Goal: Information Seeking & Learning: Compare options

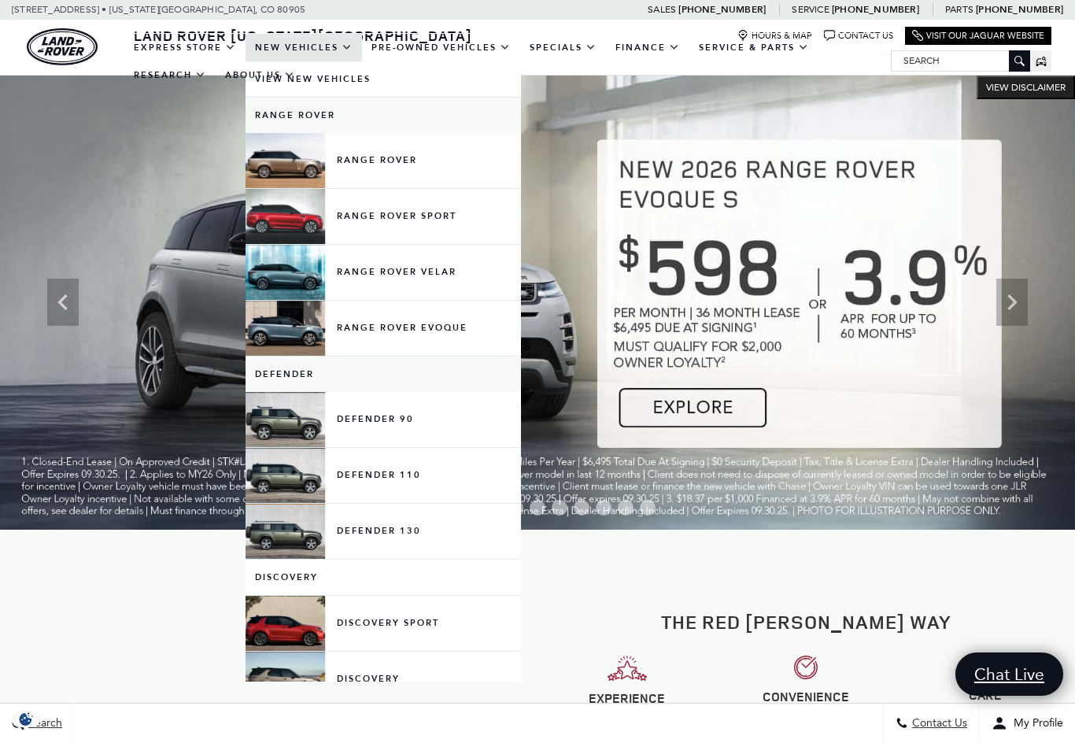
click at [297, 392] on link "Defender" at bounding box center [382, 373] width 275 height 35
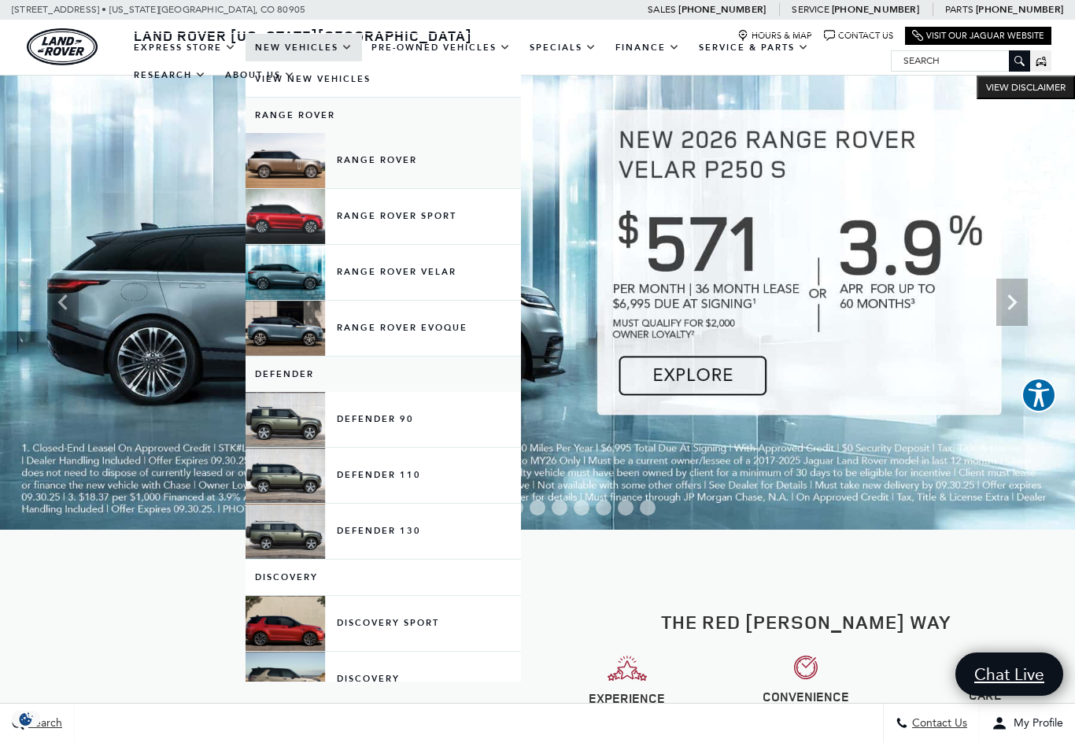
click at [306, 186] on link "Range Rover" at bounding box center [382, 160] width 275 height 55
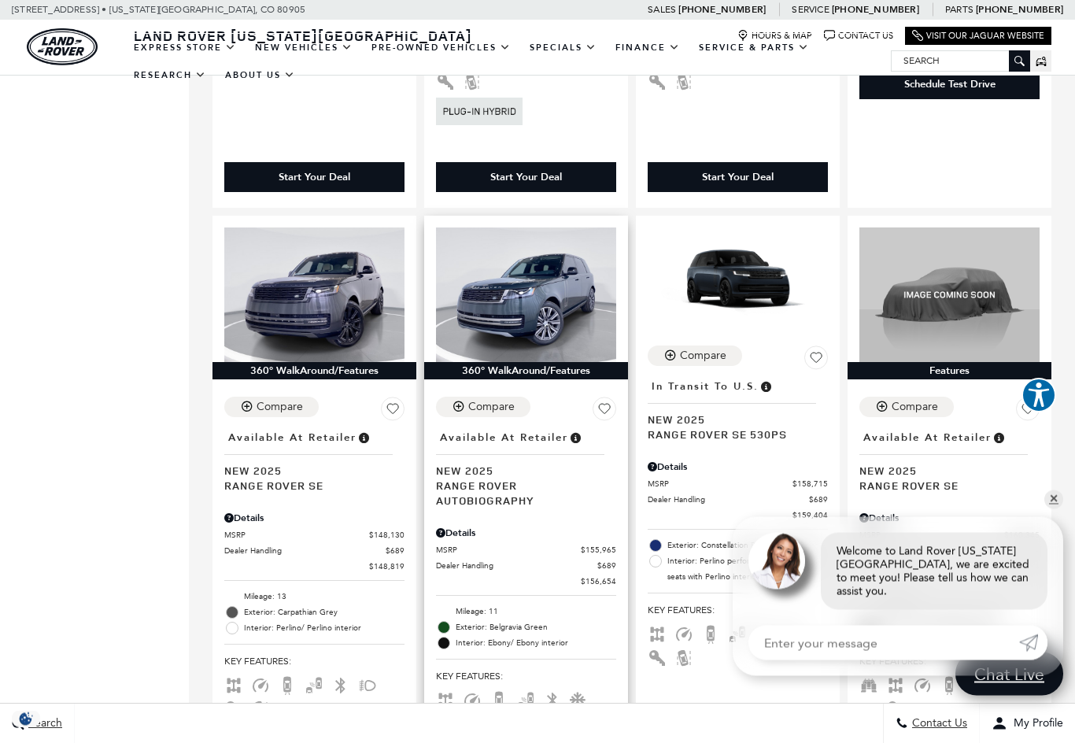
scroll to position [2088, 0]
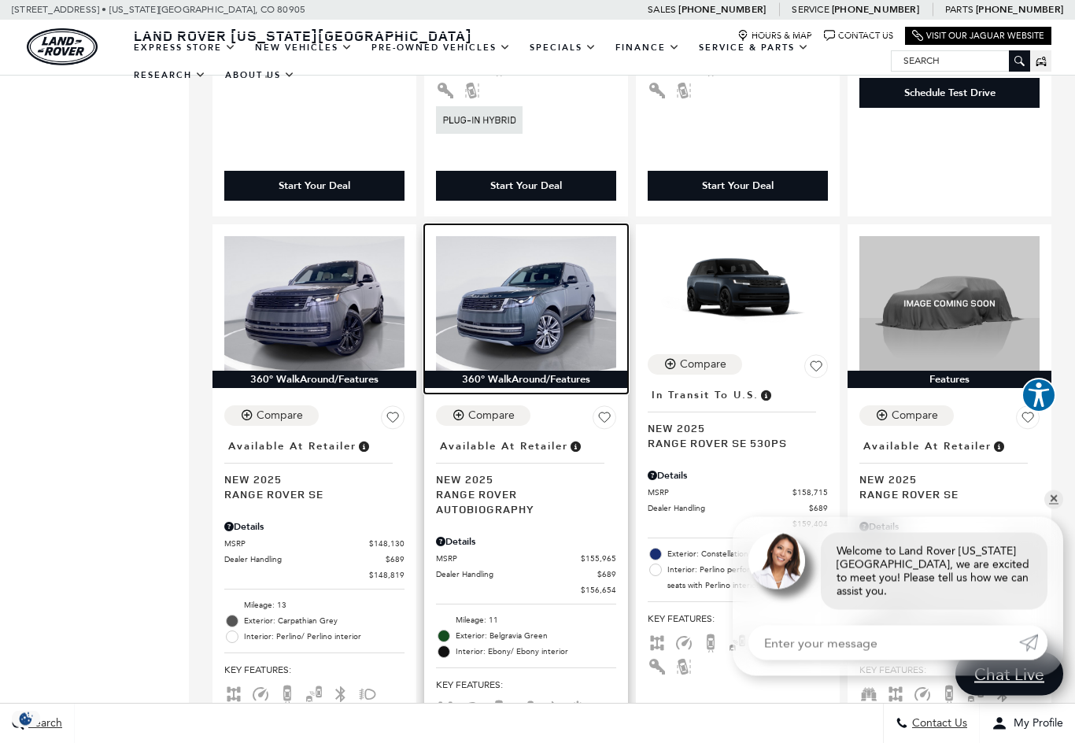
click at [514, 259] on img at bounding box center [526, 304] width 180 height 135
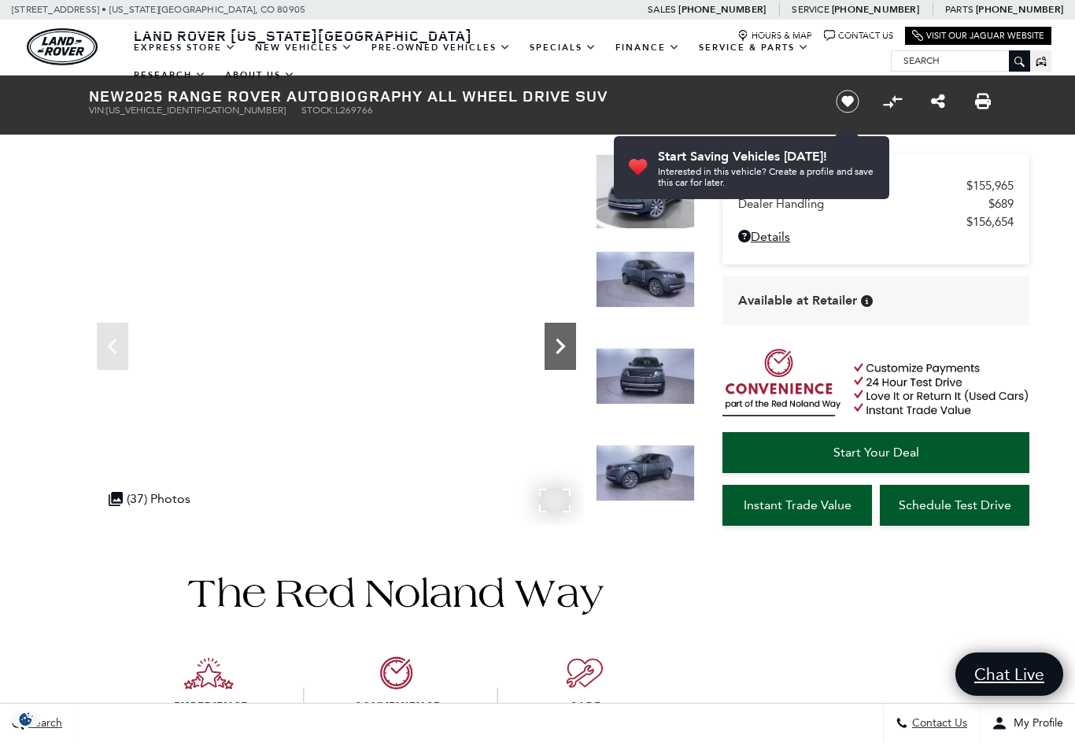
click at [559, 339] on icon "Next" at bounding box center [559, 345] width 31 height 31
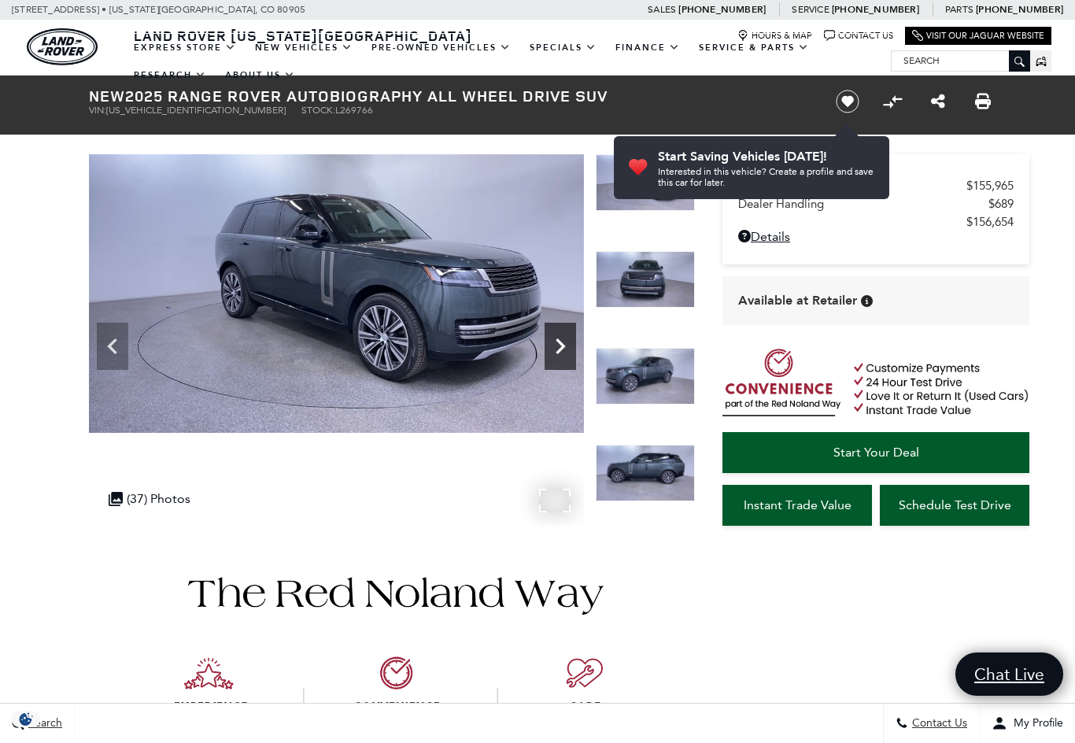
click at [559, 339] on icon "Next" at bounding box center [559, 345] width 31 height 31
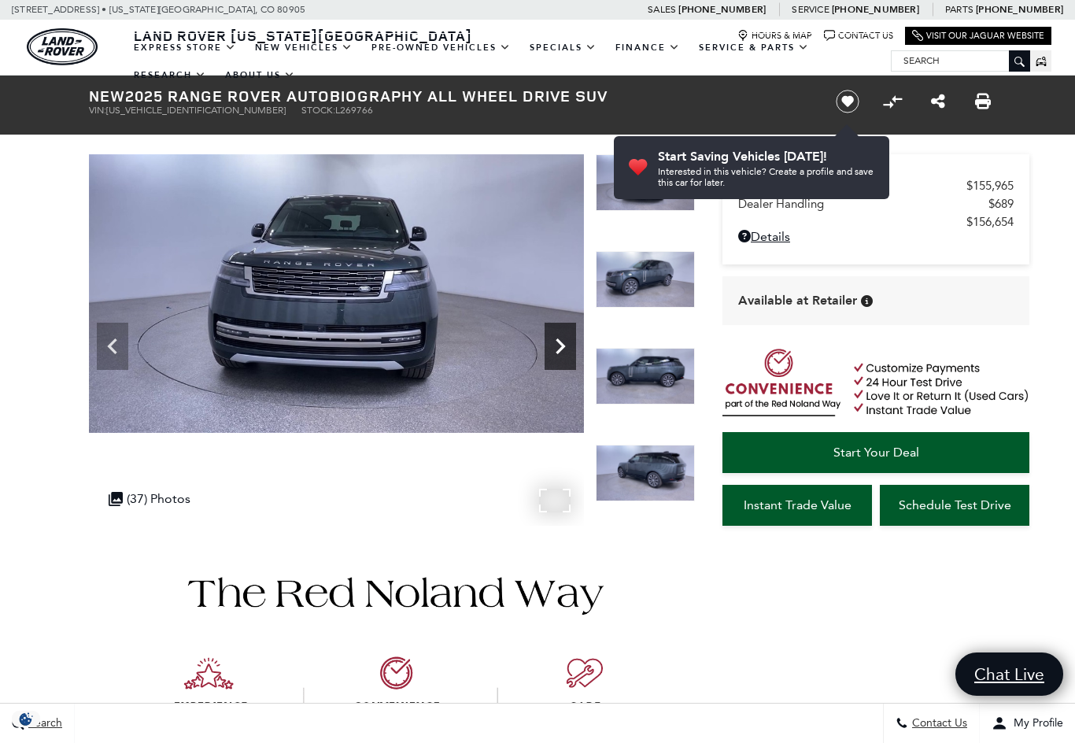
click at [559, 339] on icon "Next" at bounding box center [559, 345] width 31 height 31
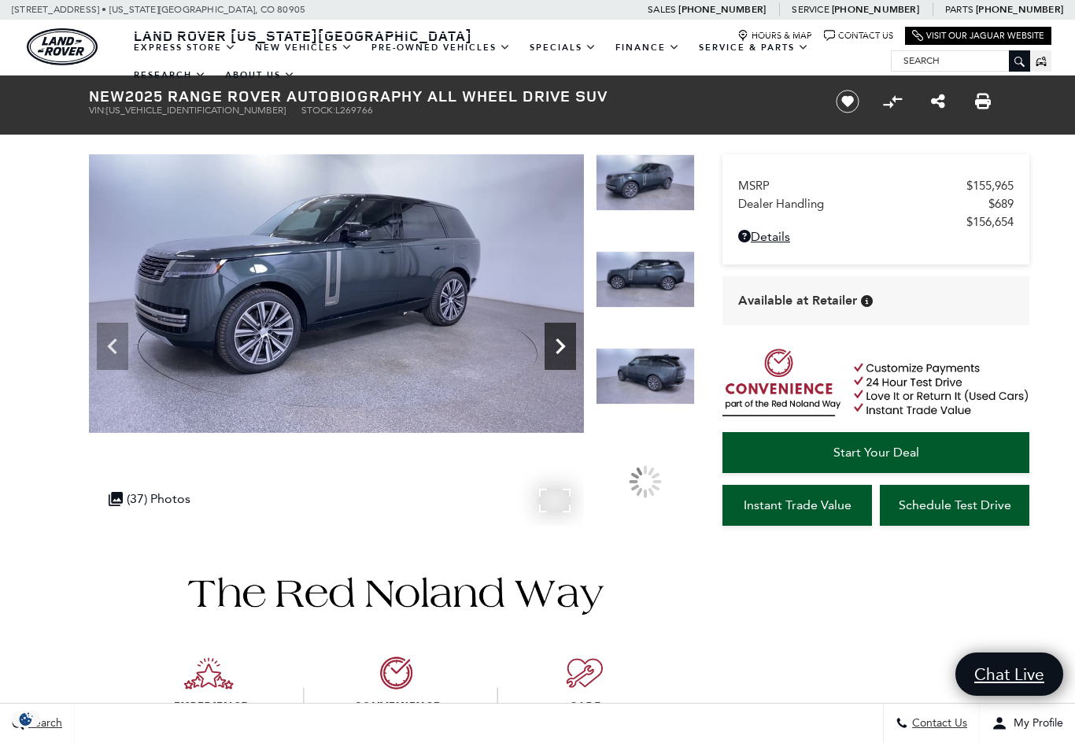
click at [559, 339] on icon "Next" at bounding box center [559, 345] width 31 height 31
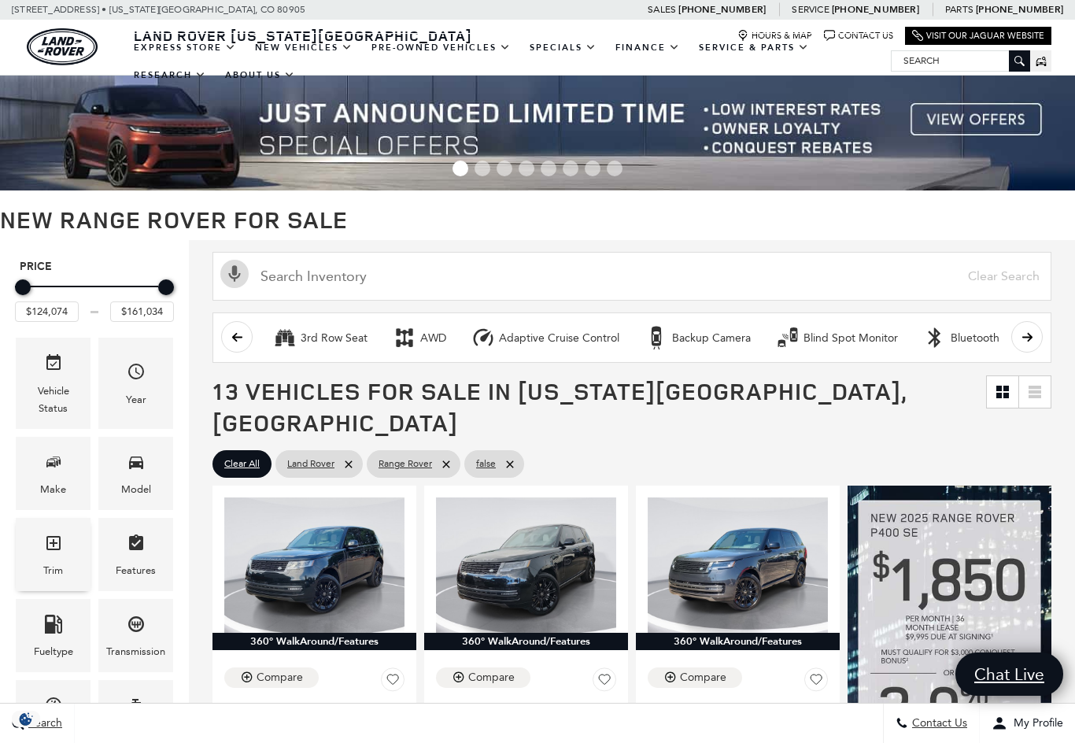
click at [50, 558] on span "Trim" at bounding box center [53, 545] width 19 height 32
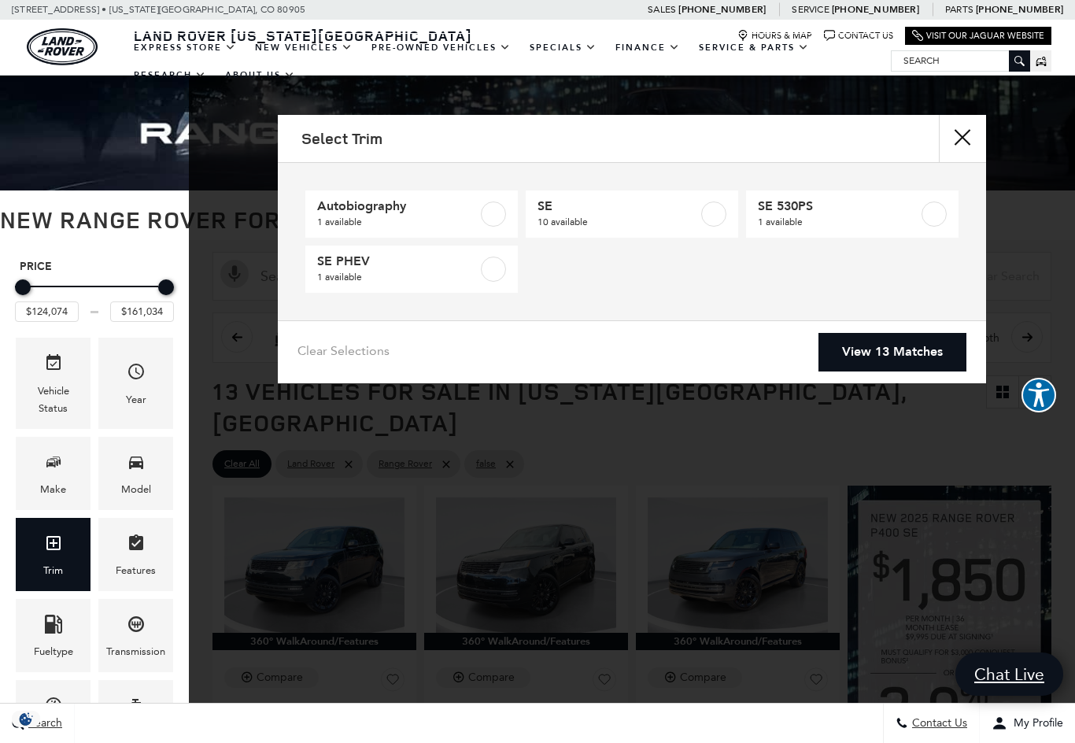
click at [964, 136] on button "close" at bounding box center [962, 138] width 47 height 47
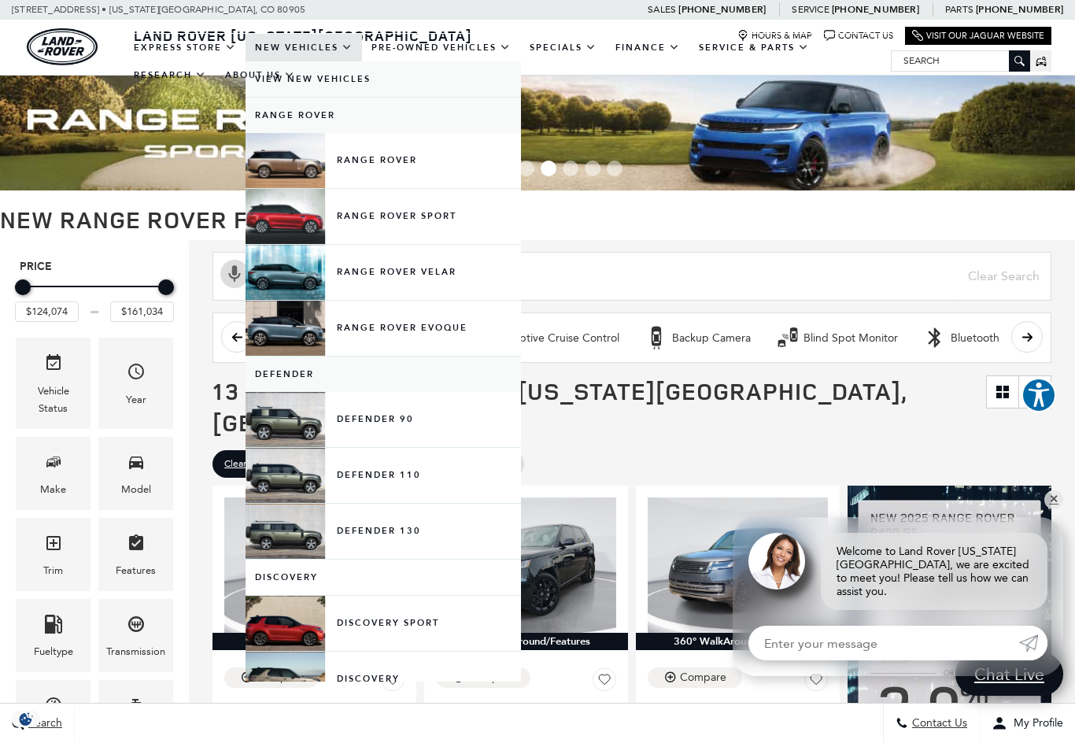
click at [315, 92] on link "View New Vehicles" at bounding box center [382, 78] width 275 height 35
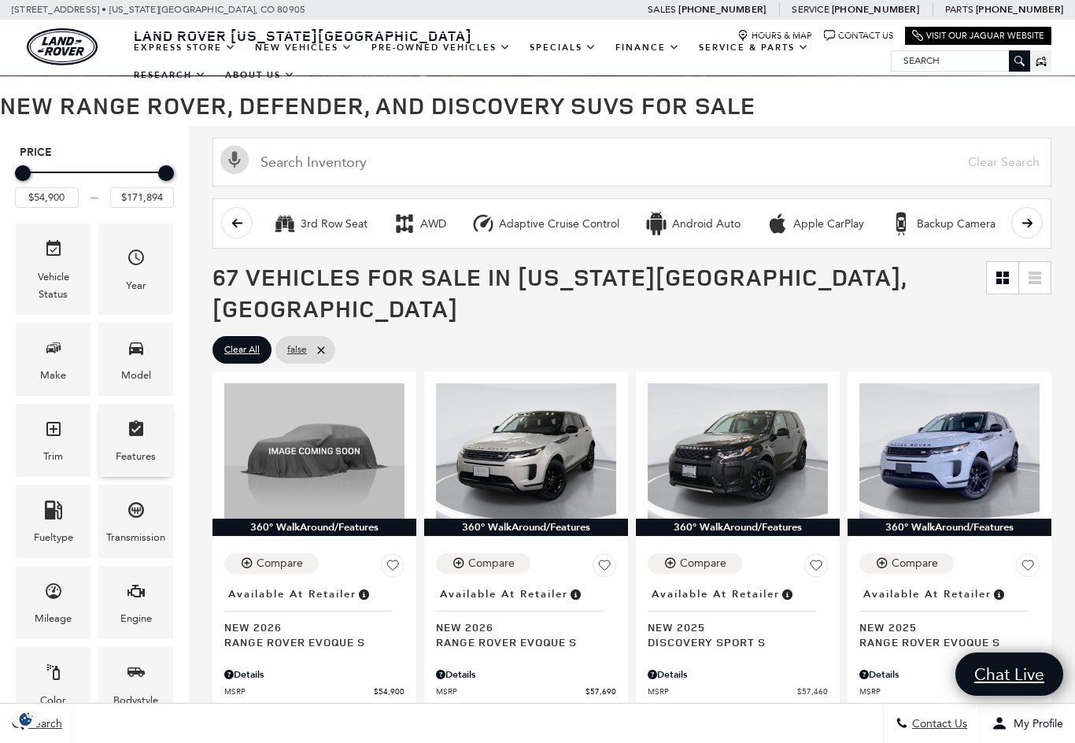
scroll to position [120, 0]
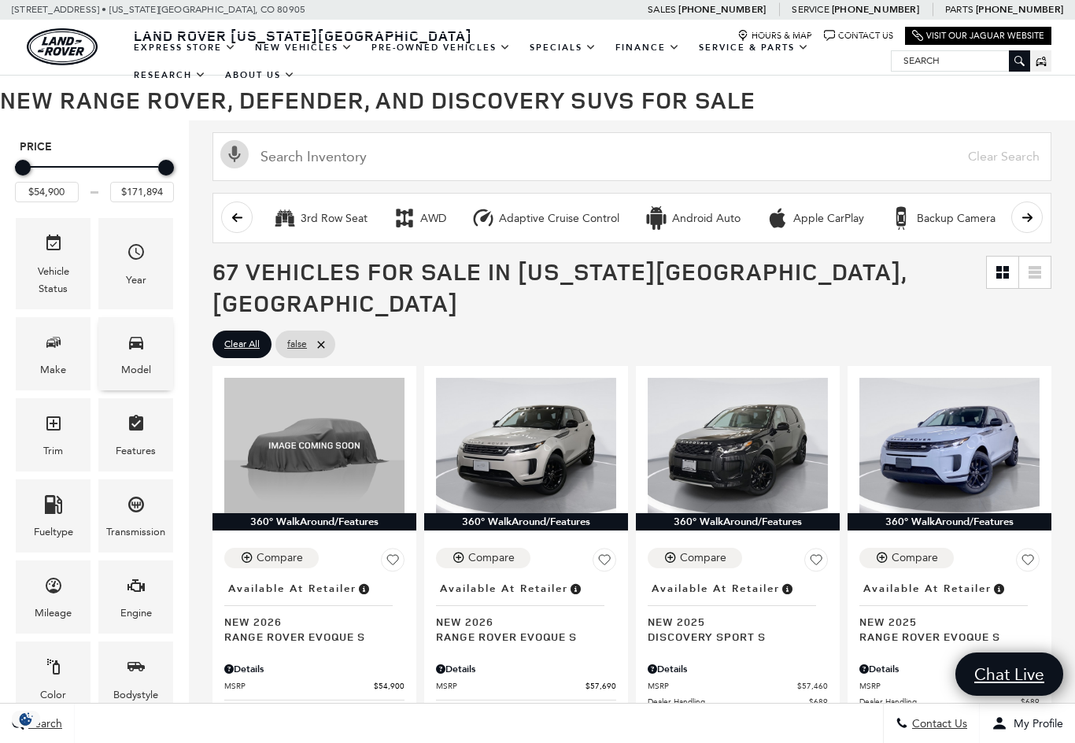
click at [139, 374] on div "Model" at bounding box center [136, 369] width 30 height 17
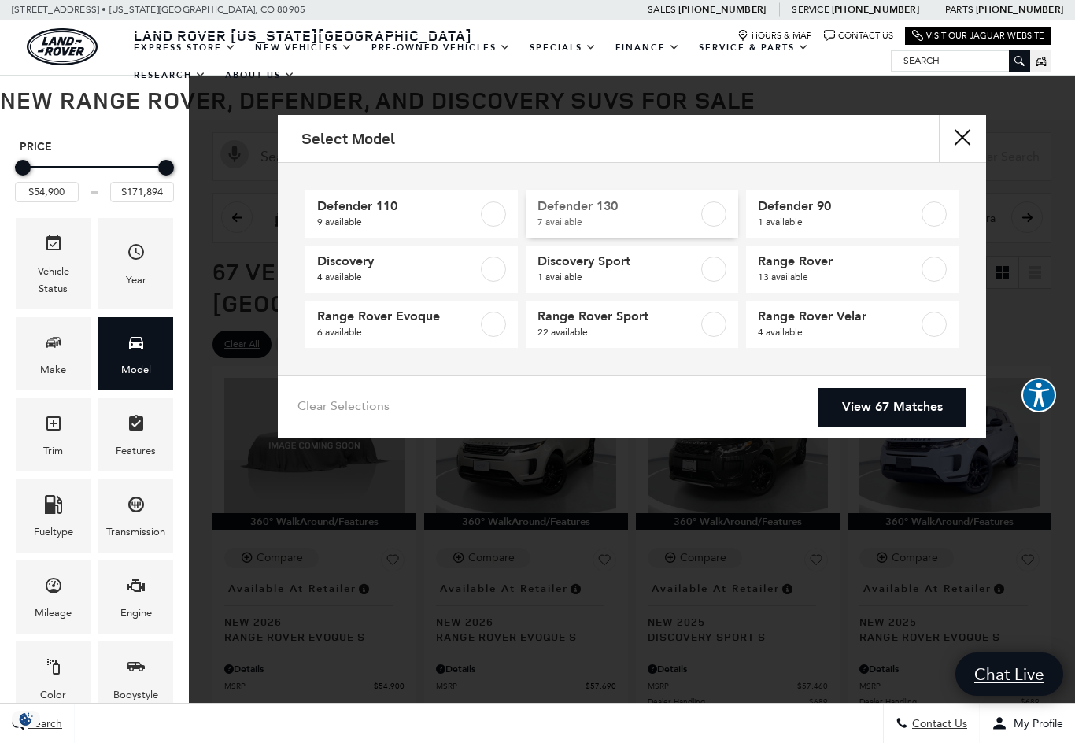
click at [704, 213] on label at bounding box center [713, 213] width 25 height 25
type input "$84,879"
type input "$134,749"
checkbox input "true"
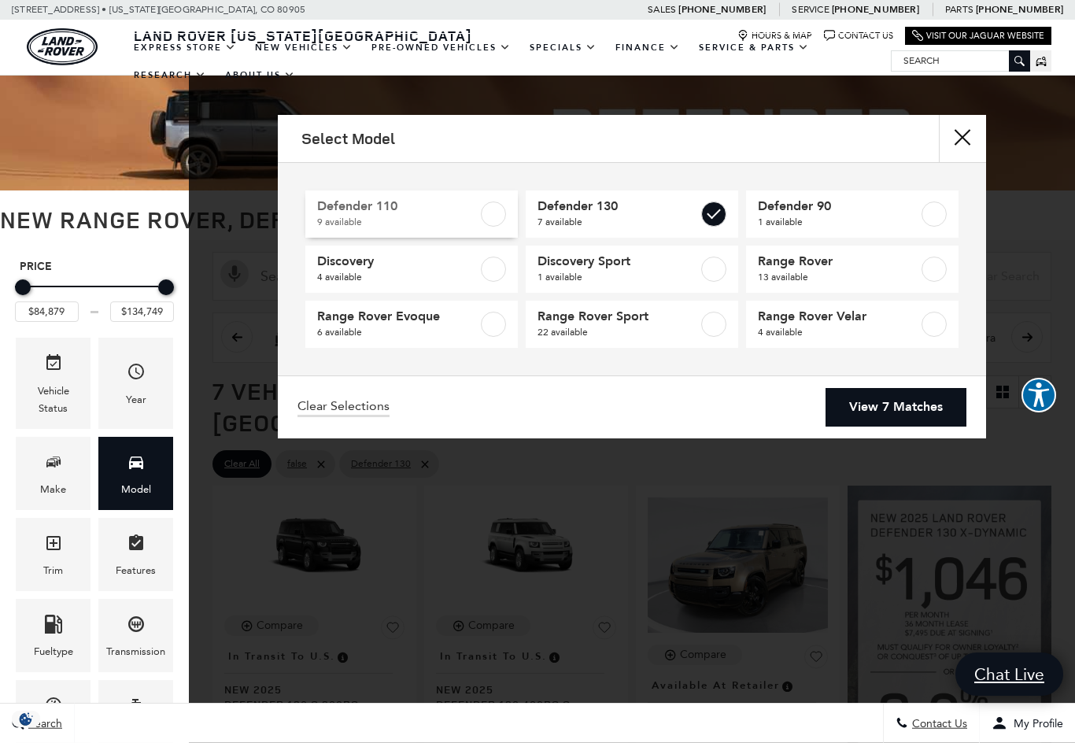
click at [492, 217] on label at bounding box center [493, 213] width 25 height 25
type input "$81,974"
type input "$171,894"
checkbox input "true"
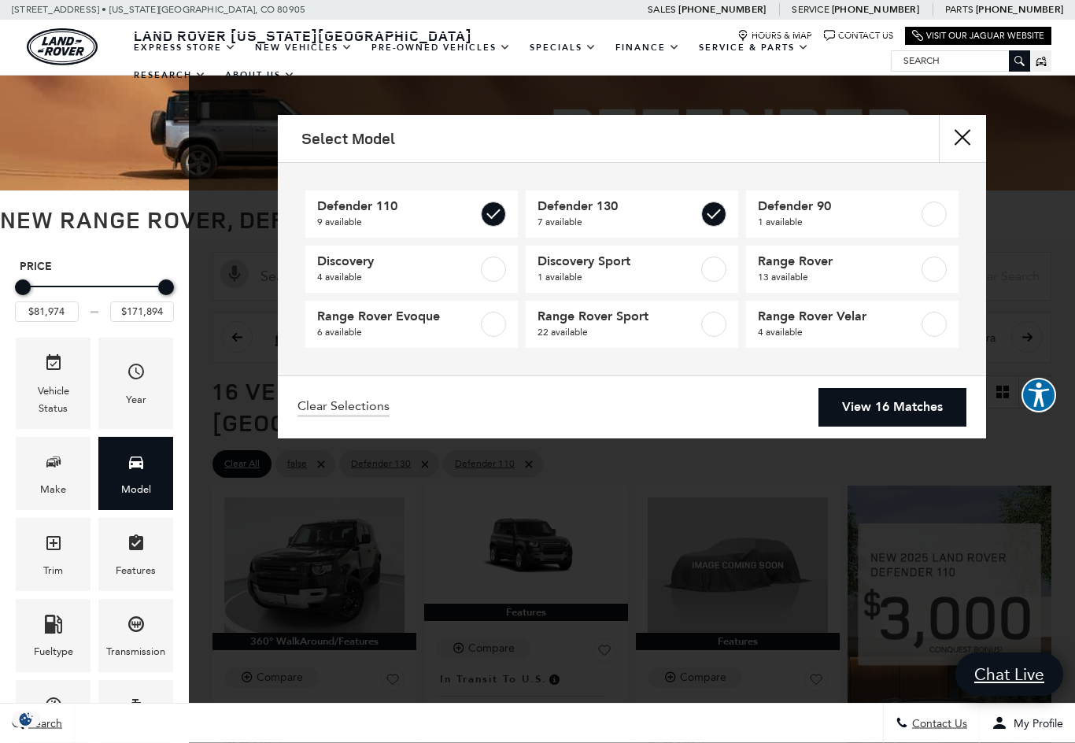
click at [909, 425] on link "View 16 Matches" at bounding box center [892, 407] width 148 height 39
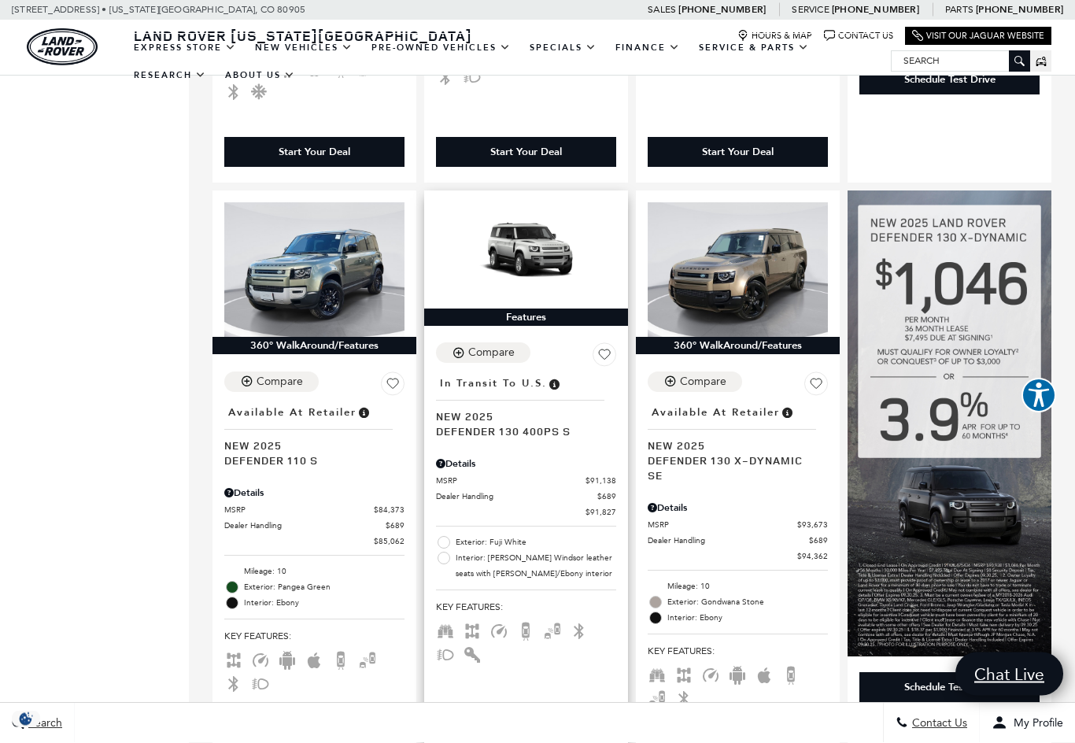
scroll to position [1495, 0]
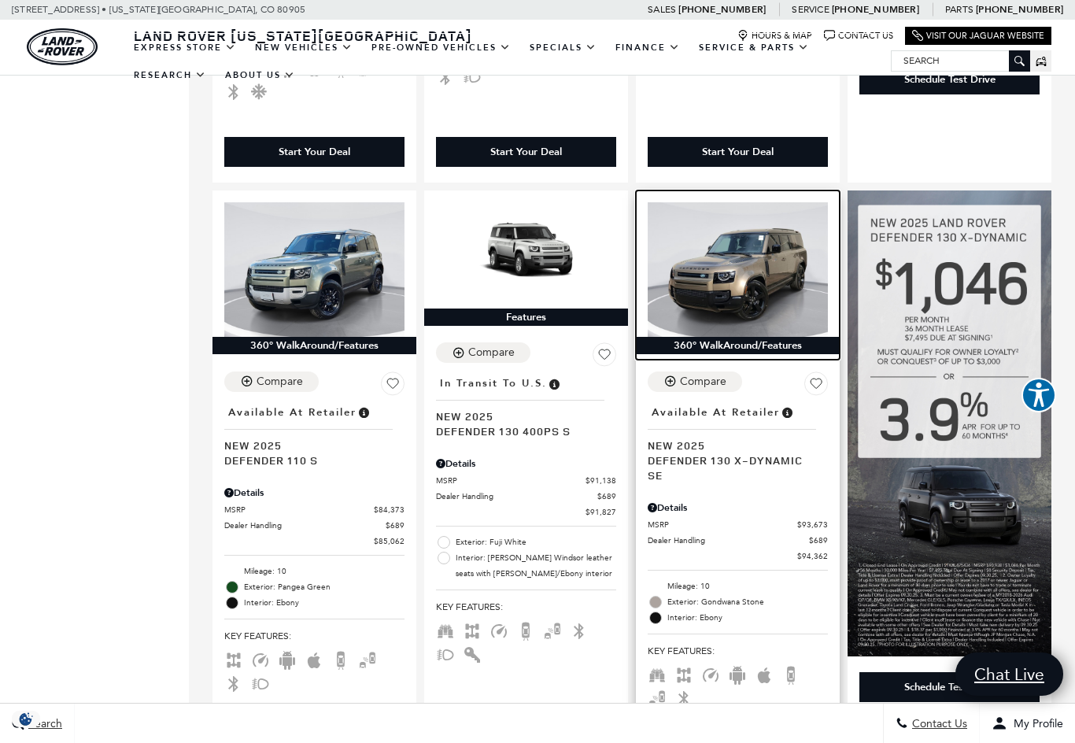
click at [716, 292] on img at bounding box center [738, 269] width 180 height 135
click at [710, 246] on img at bounding box center [738, 269] width 180 height 135
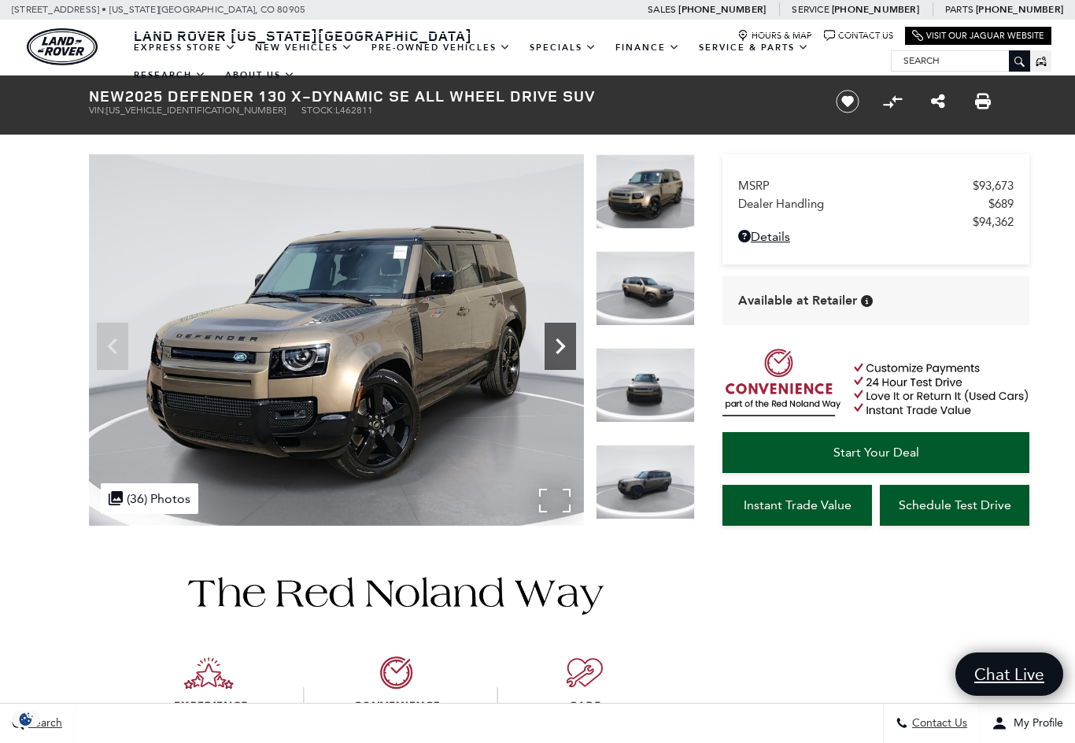
click at [574, 349] on icon "Next" at bounding box center [559, 345] width 31 height 31
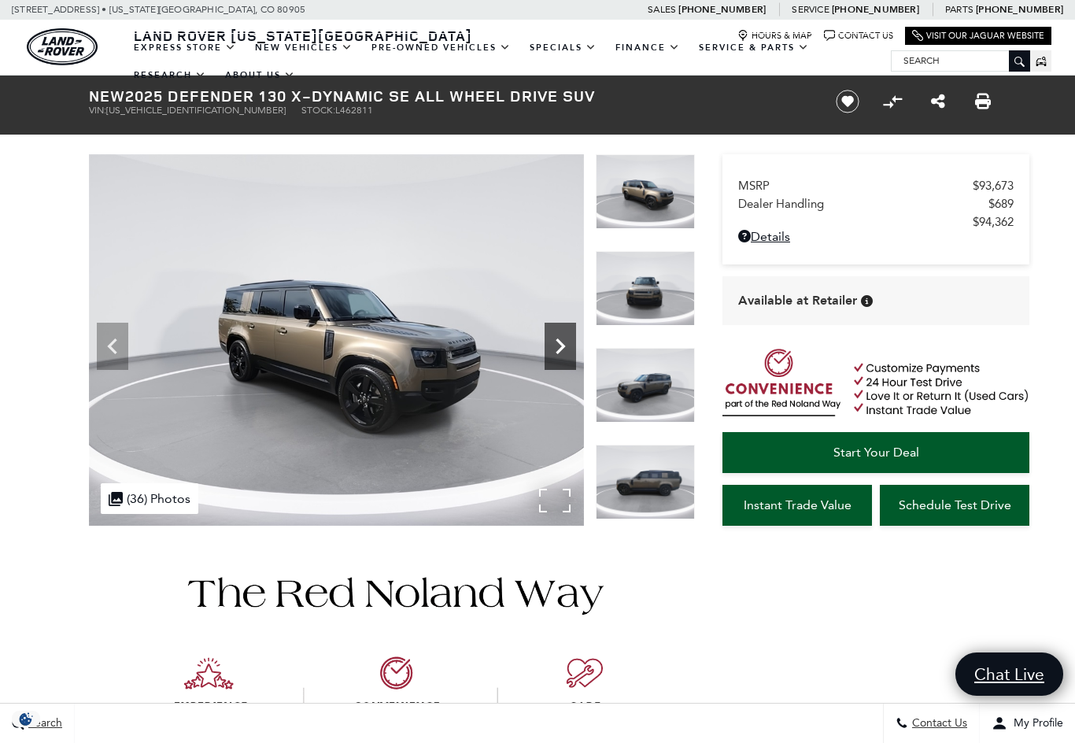
click at [567, 349] on icon "Next" at bounding box center [559, 345] width 31 height 31
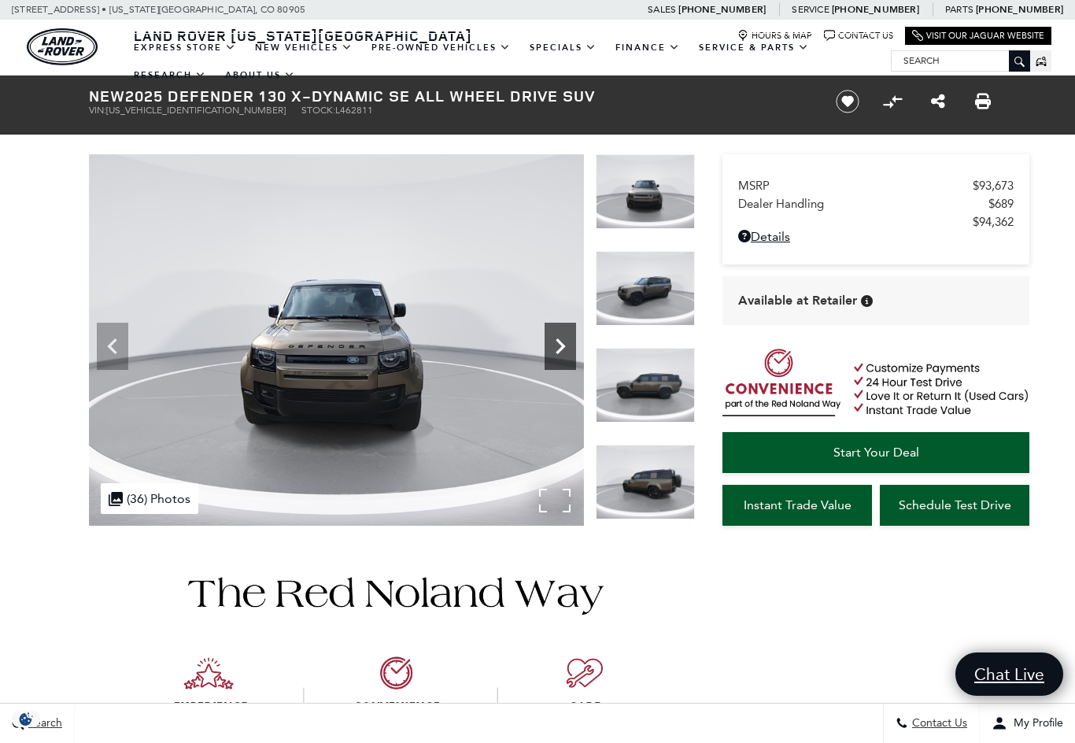
click at [567, 349] on icon "Next" at bounding box center [559, 345] width 31 height 31
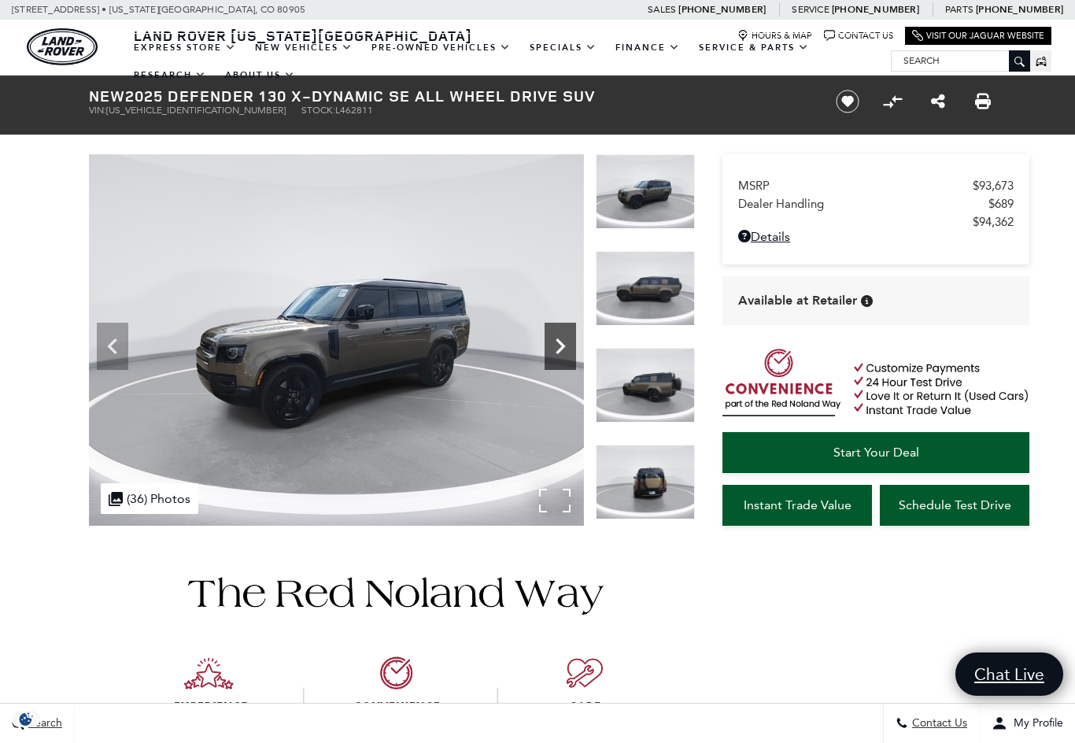
click at [567, 349] on icon "Next" at bounding box center [559, 345] width 31 height 31
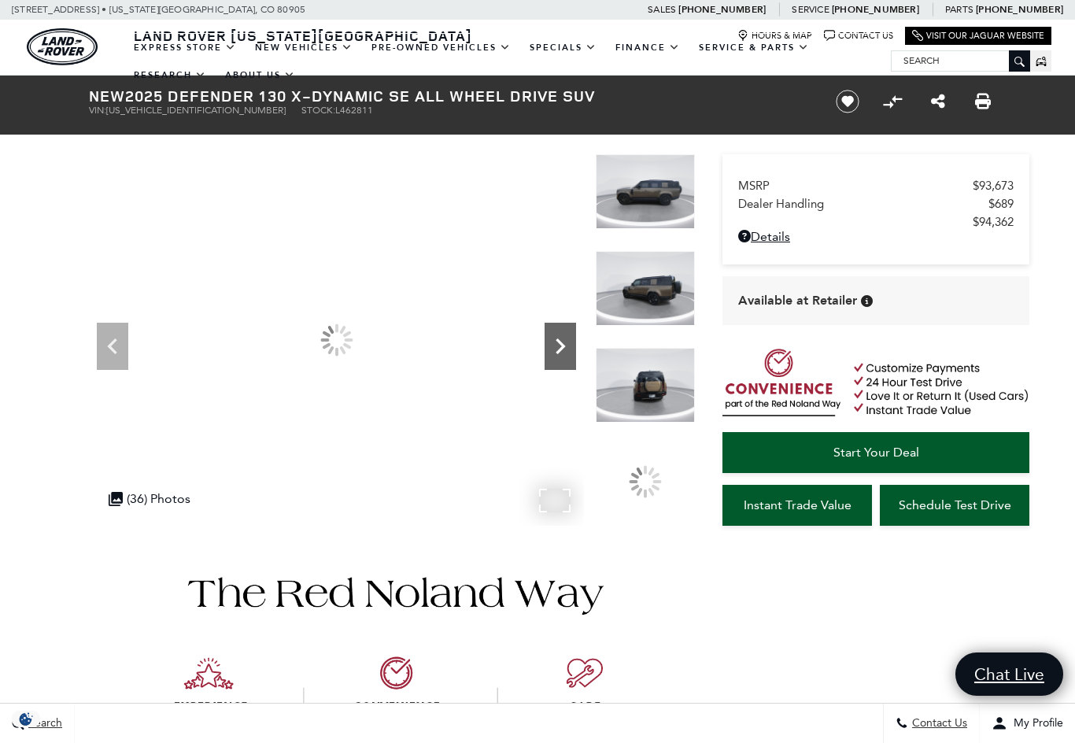
click at [567, 349] on icon "Next" at bounding box center [559, 345] width 31 height 31
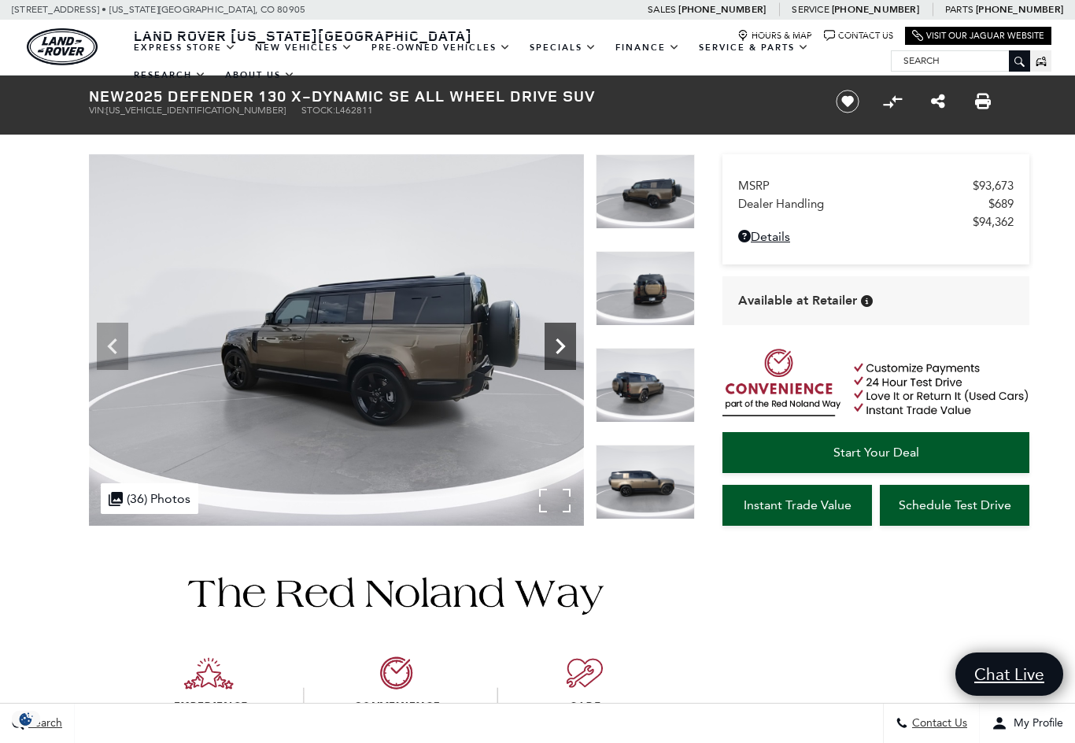
click at [567, 349] on icon "Next" at bounding box center [559, 345] width 31 height 31
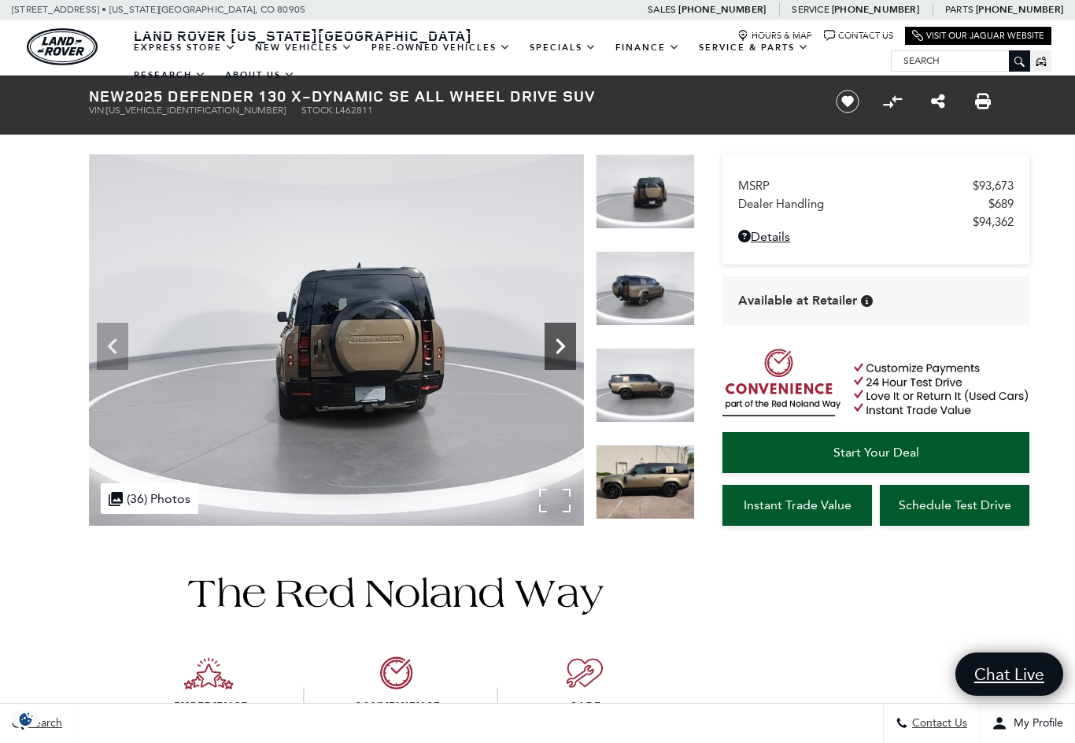
click at [567, 349] on icon "Next" at bounding box center [559, 345] width 31 height 31
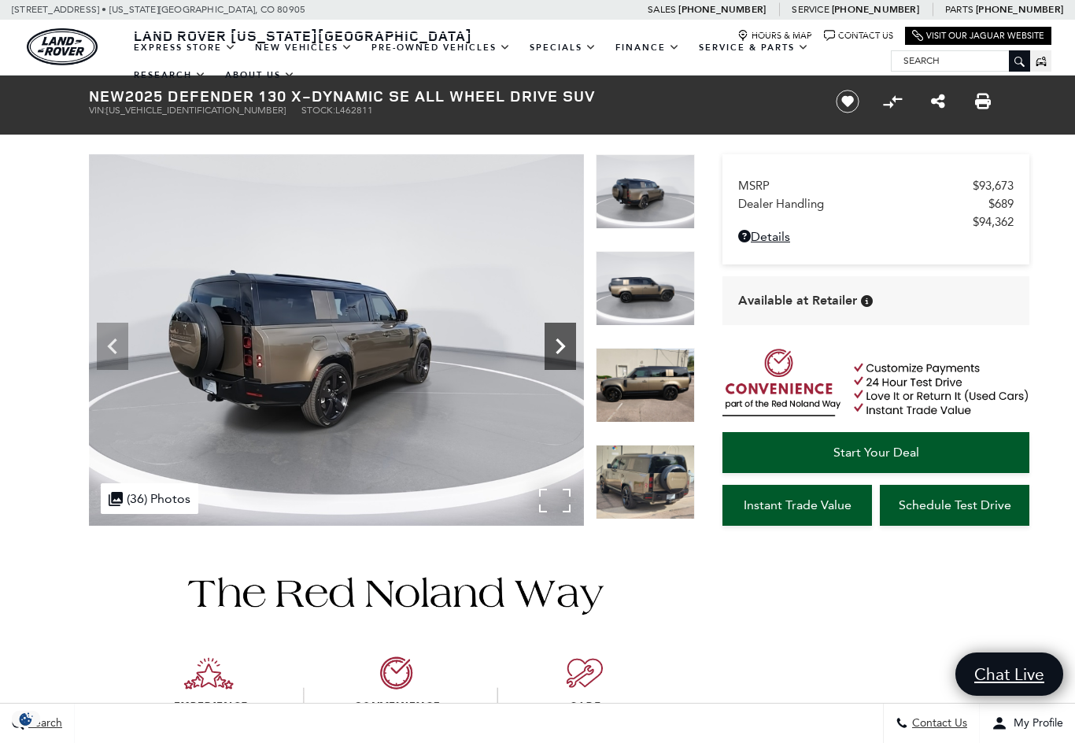
click at [567, 349] on icon "Next" at bounding box center [559, 345] width 31 height 31
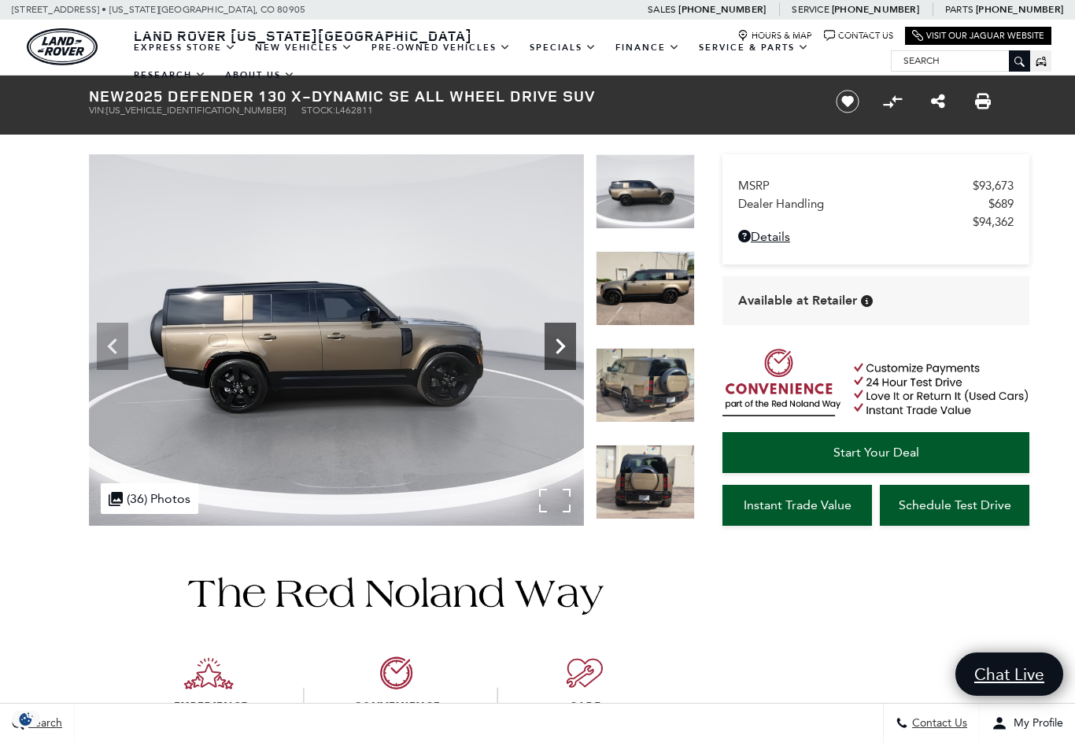
click at [567, 349] on icon "Next" at bounding box center [559, 345] width 31 height 31
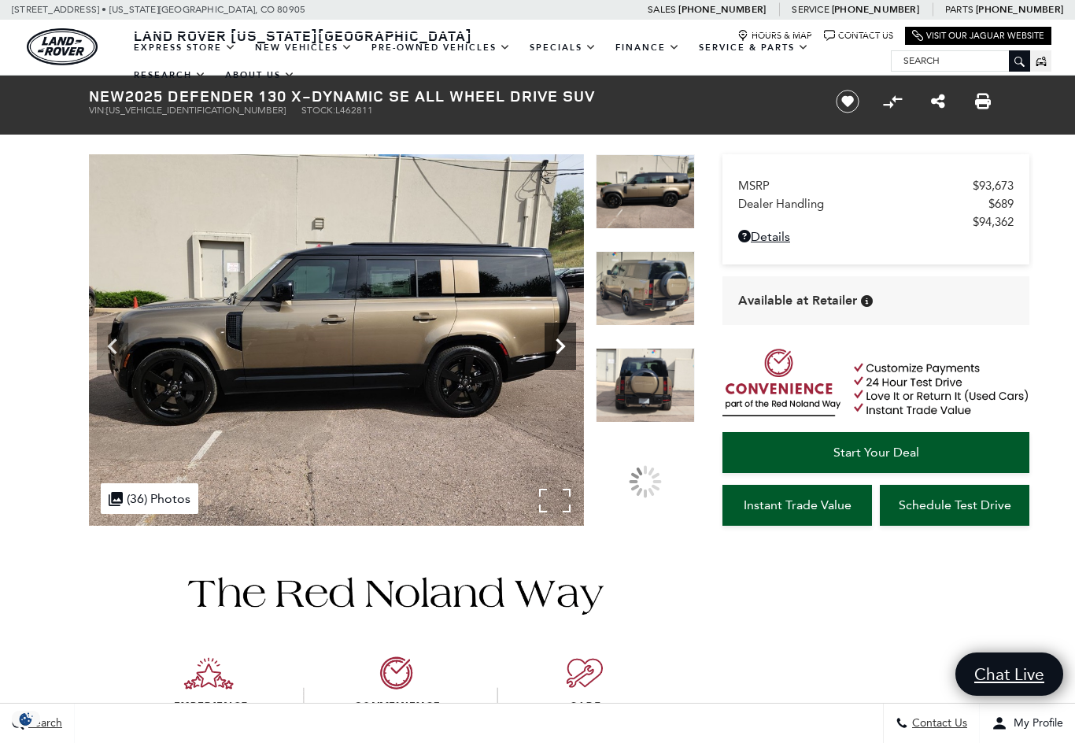
click at [567, 349] on icon "Next" at bounding box center [559, 345] width 31 height 31
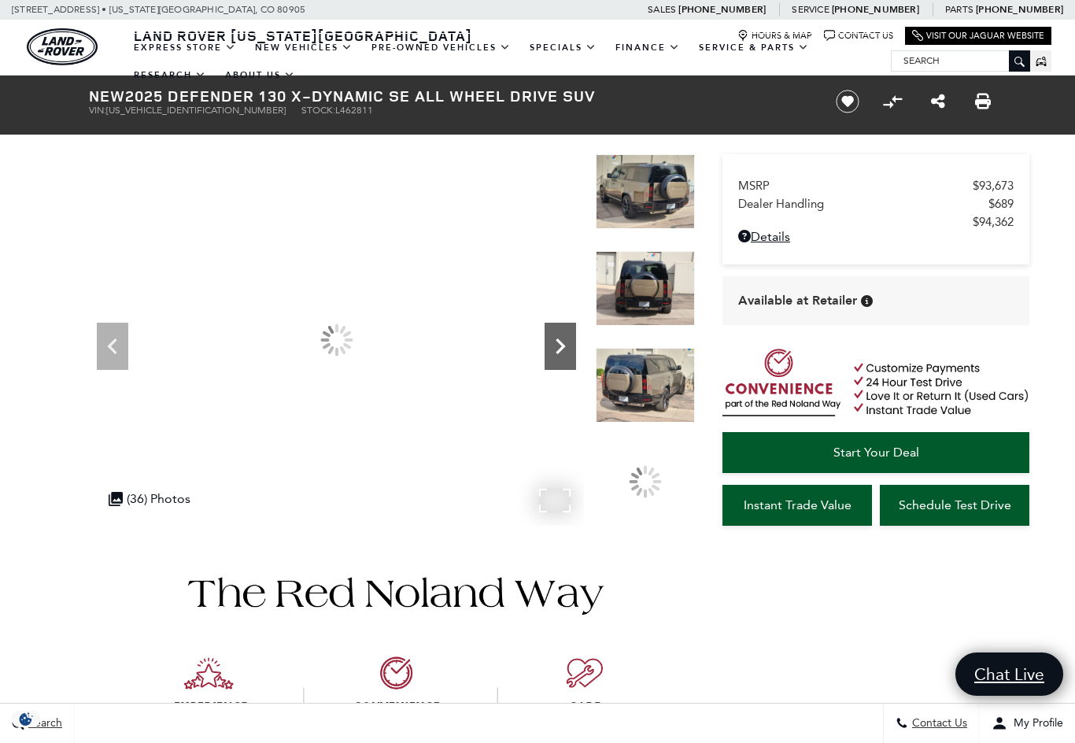
click at [567, 349] on icon "Next" at bounding box center [559, 345] width 31 height 31
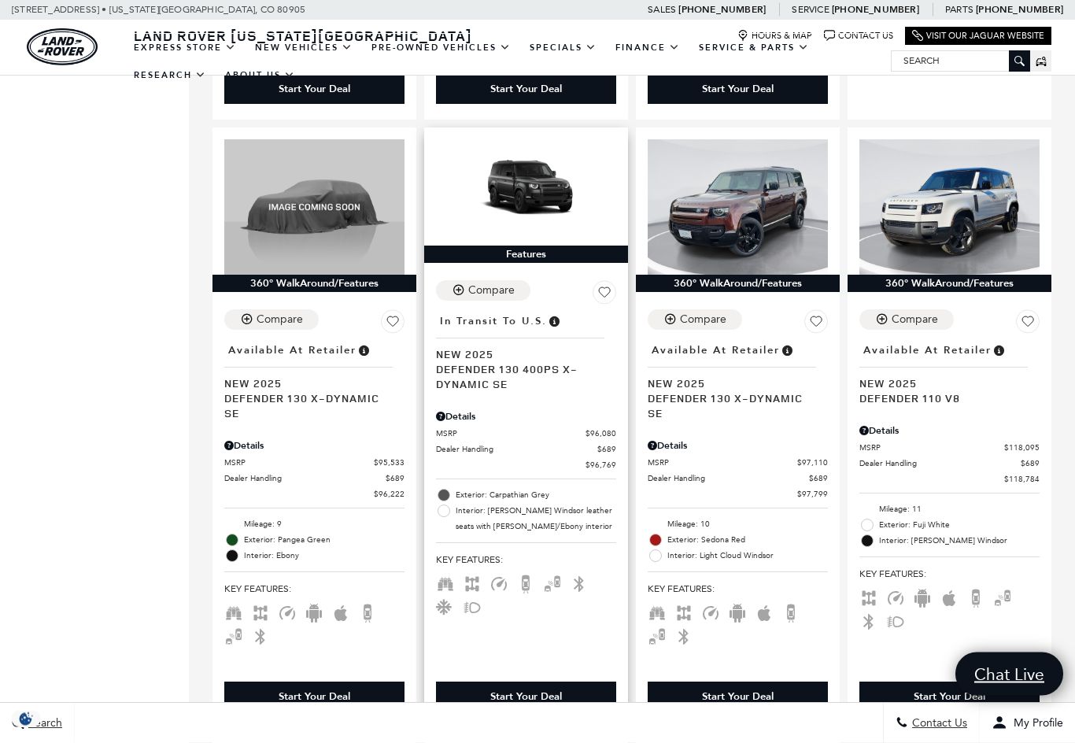
scroll to position [2164, 0]
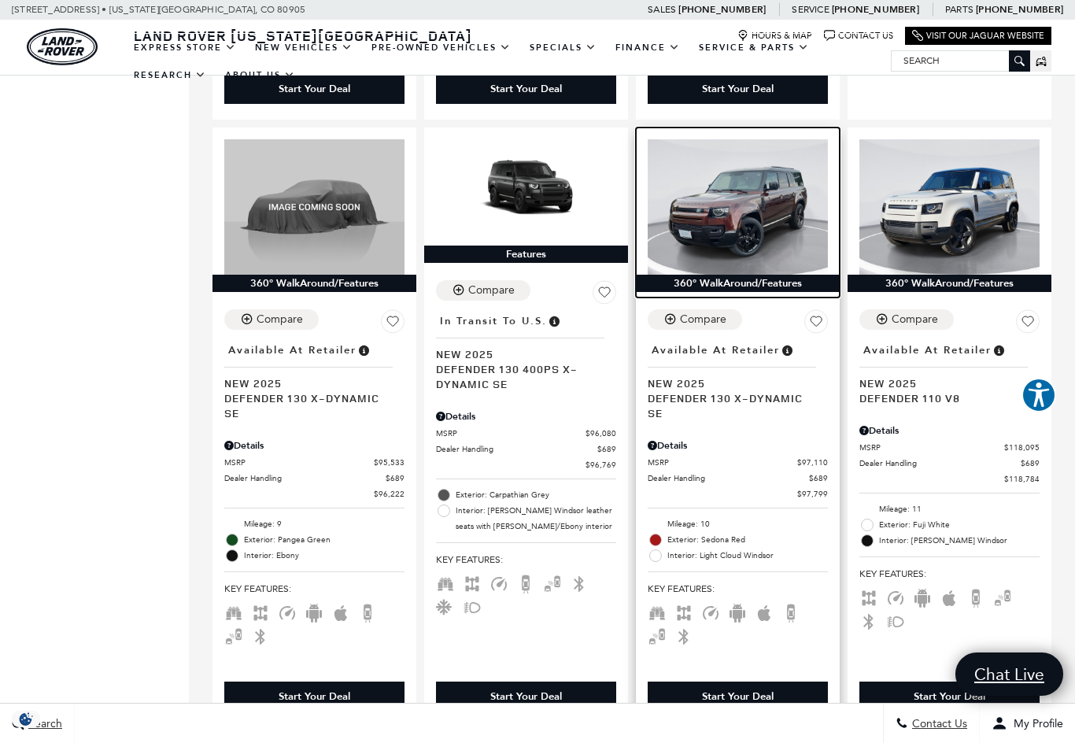
click at [738, 212] on img at bounding box center [738, 206] width 180 height 135
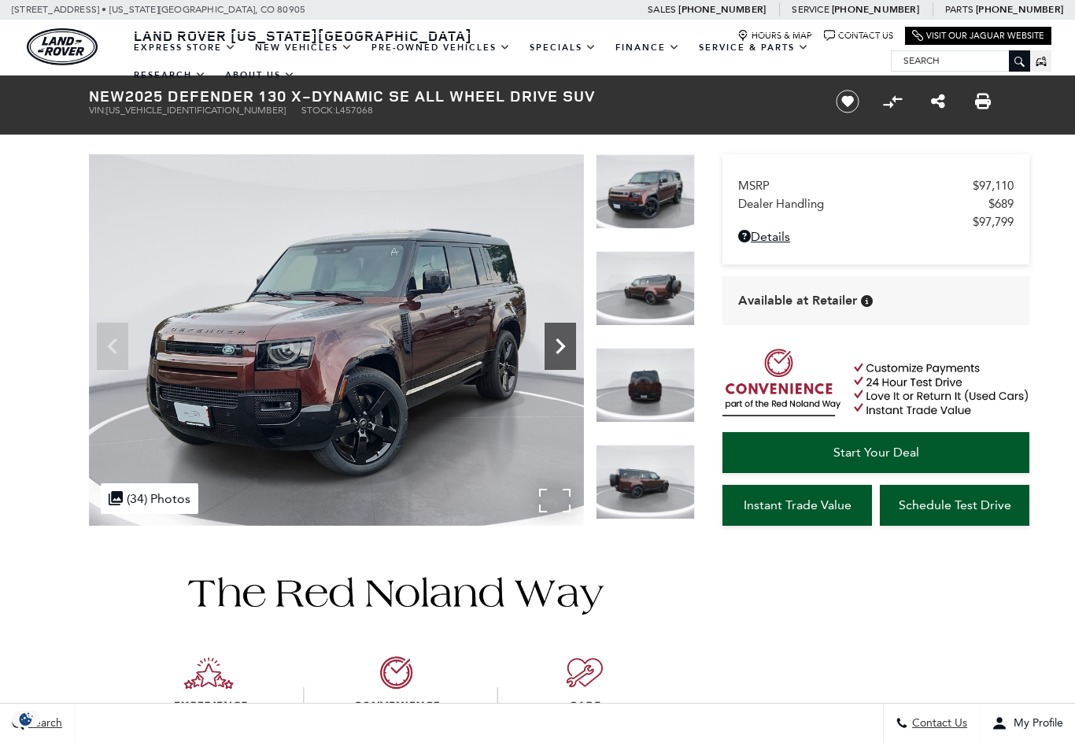
click at [561, 342] on icon "Next" at bounding box center [559, 346] width 9 height 16
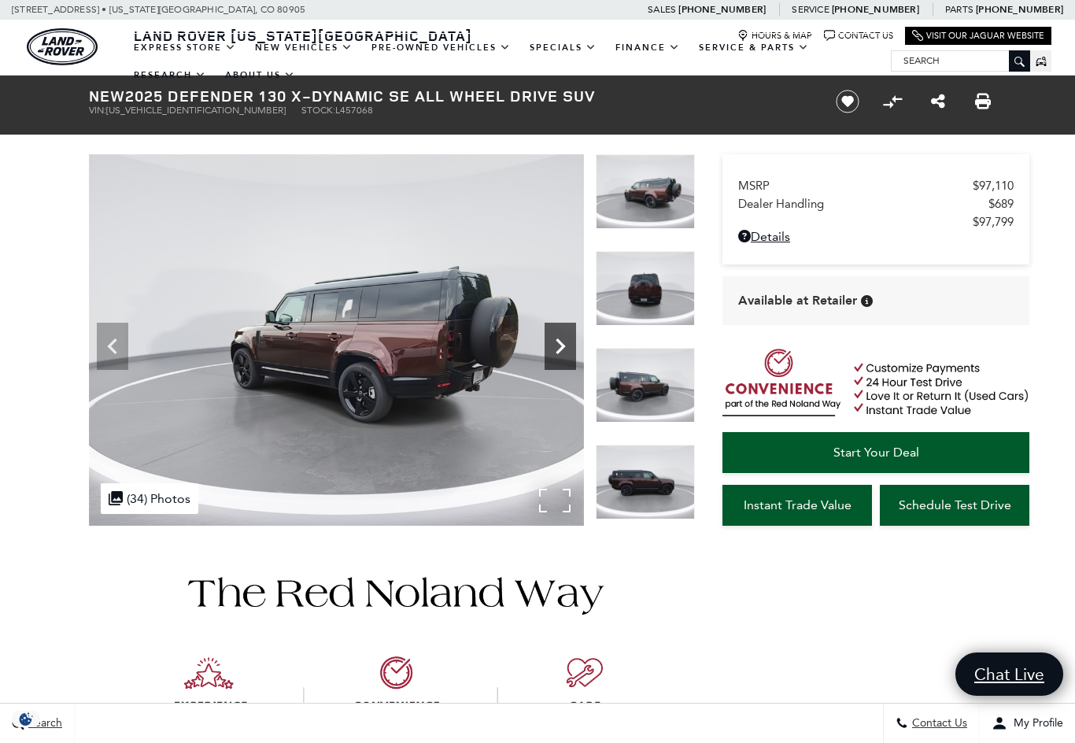
click at [561, 342] on icon "Next" at bounding box center [559, 346] width 9 height 16
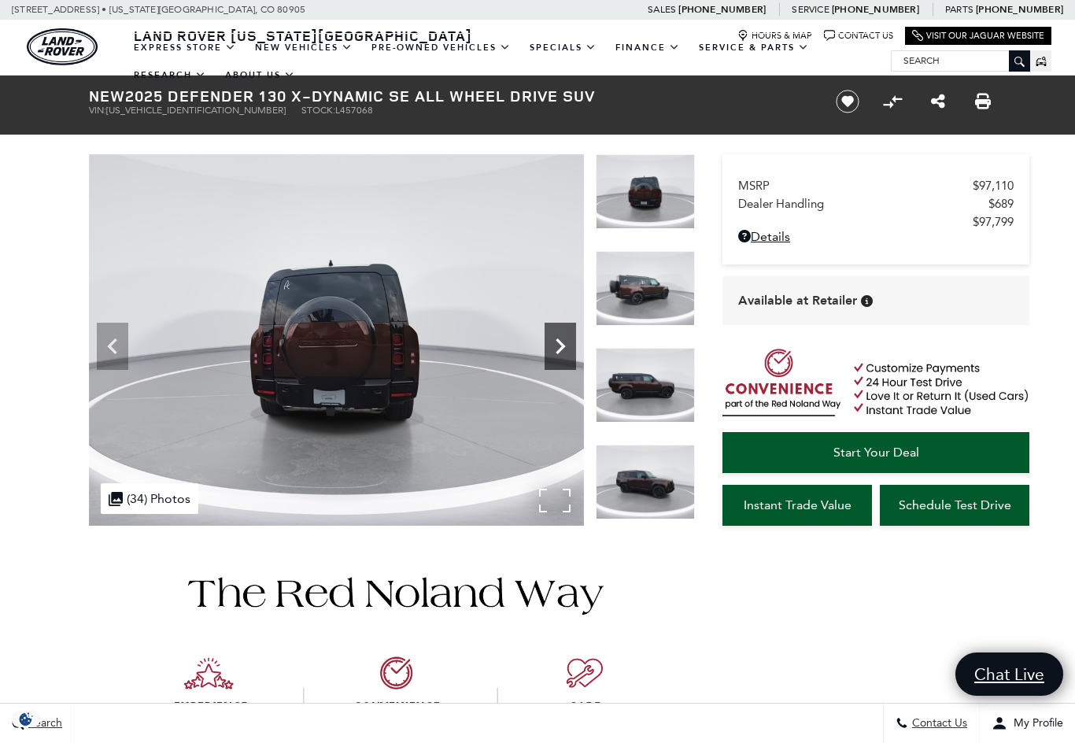
click at [561, 342] on icon "Next" at bounding box center [559, 346] width 9 height 16
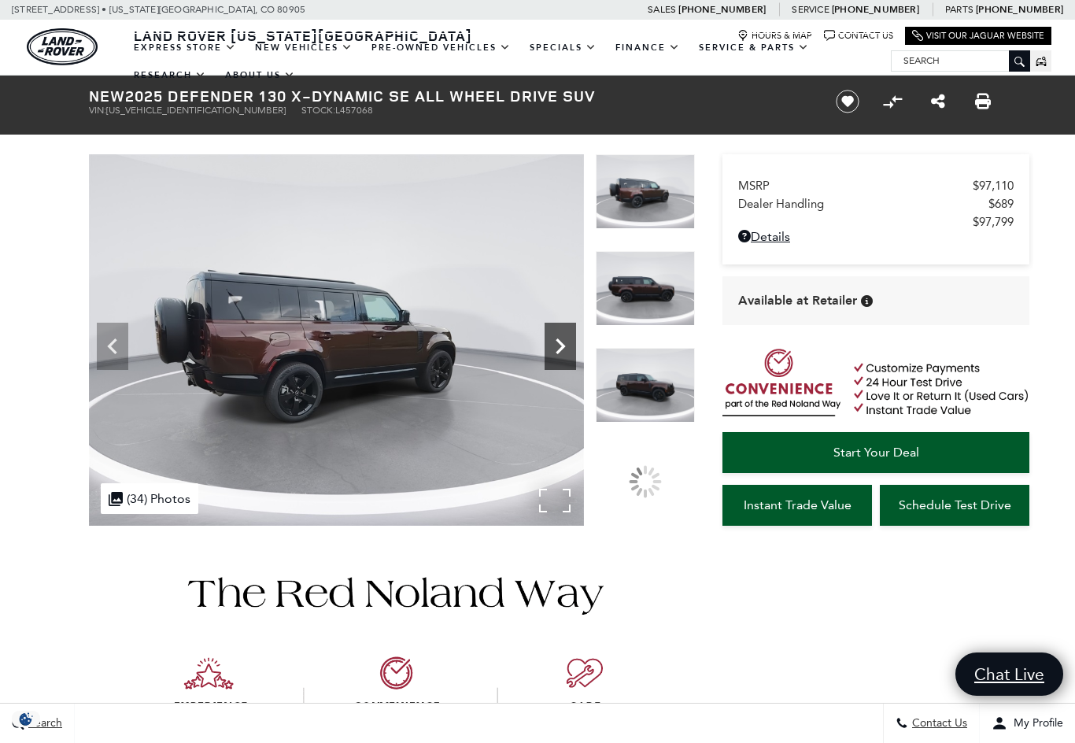
click at [561, 342] on icon "Next" at bounding box center [559, 346] width 9 height 16
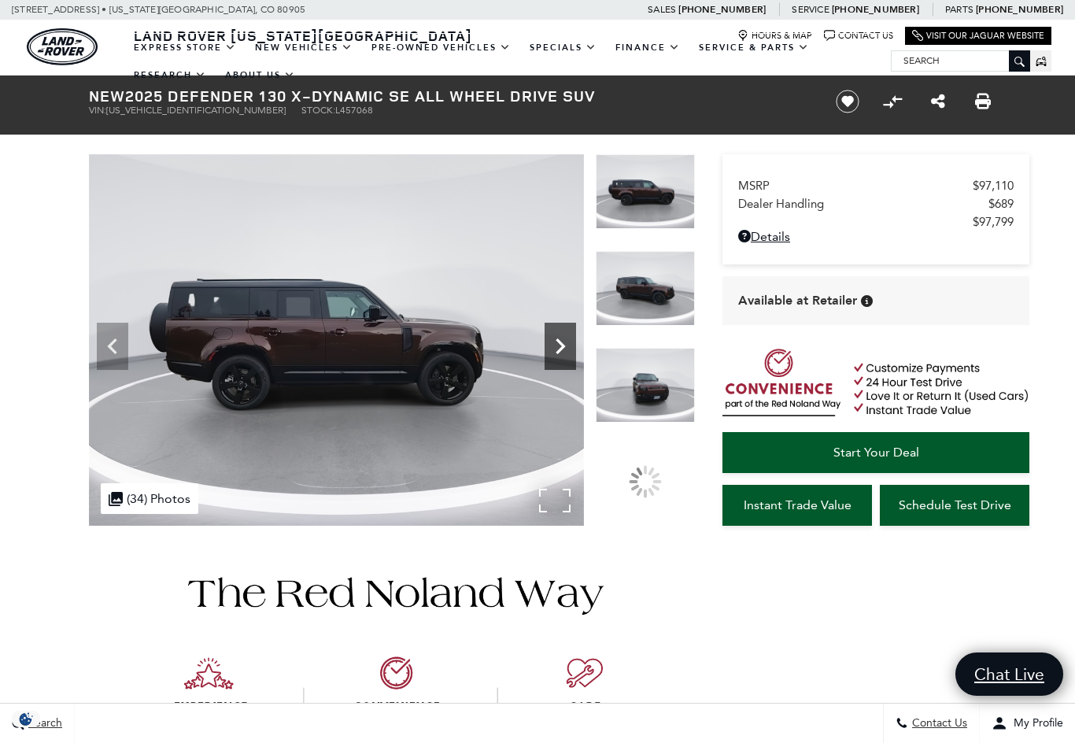
click at [561, 342] on icon "Next" at bounding box center [559, 346] width 9 height 16
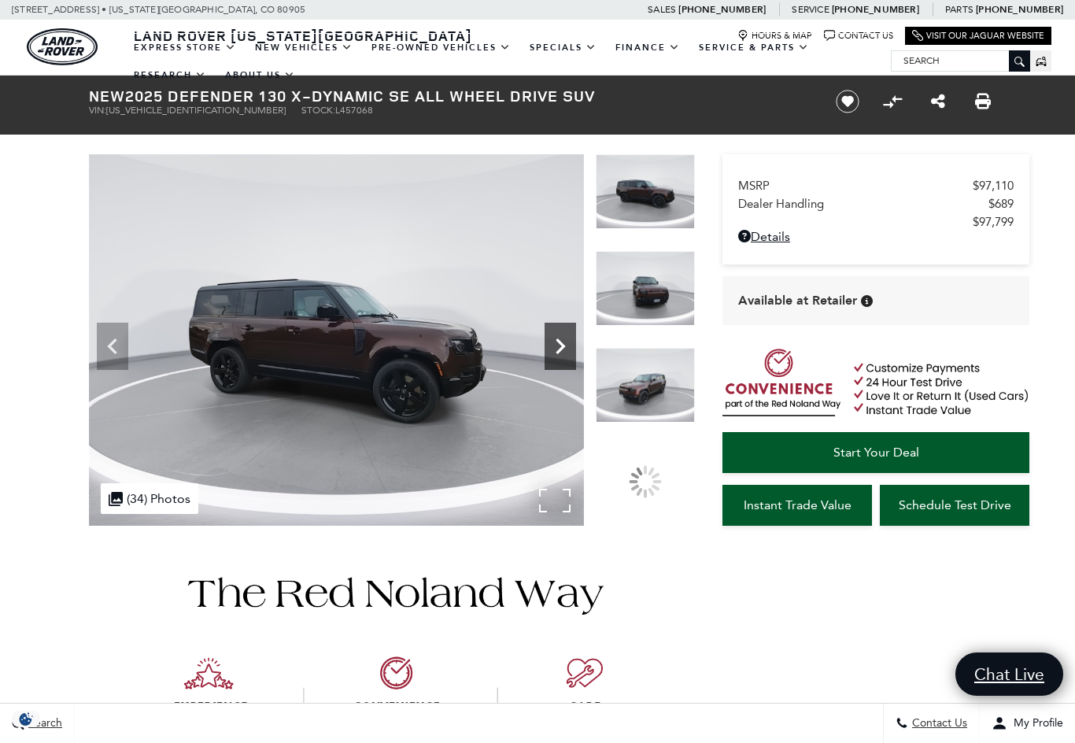
click at [561, 342] on icon "Next" at bounding box center [559, 346] width 9 height 16
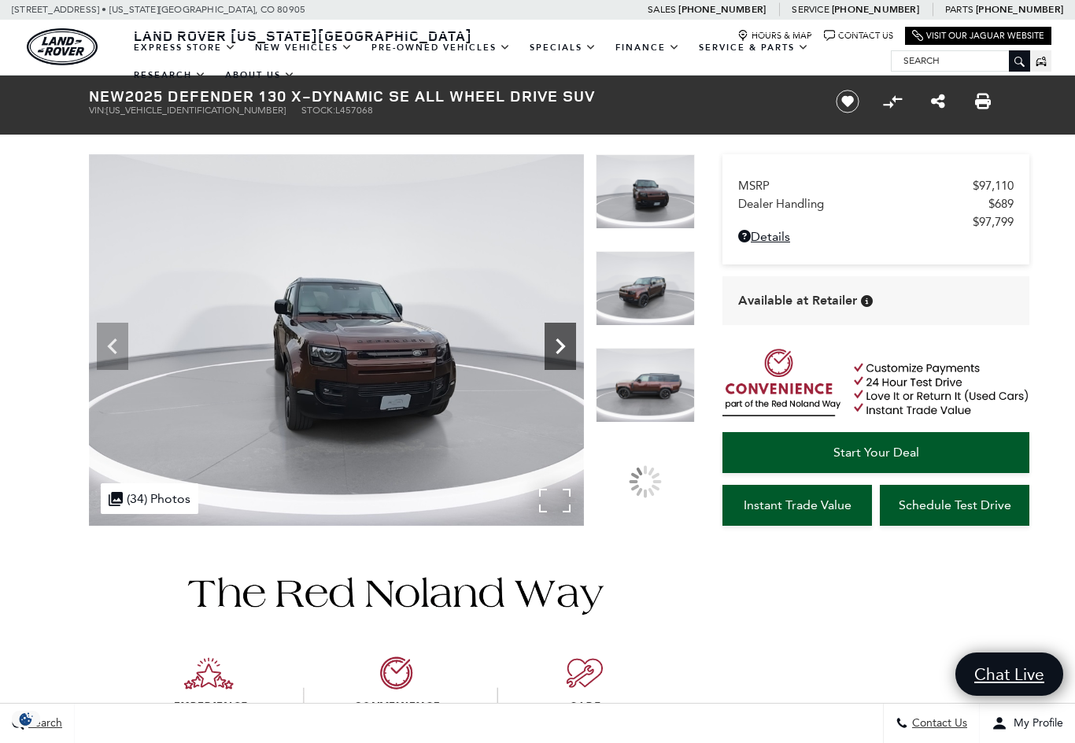
click at [561, 342] on icon "Next" at bounding box center [559, 346] width 9 height 16
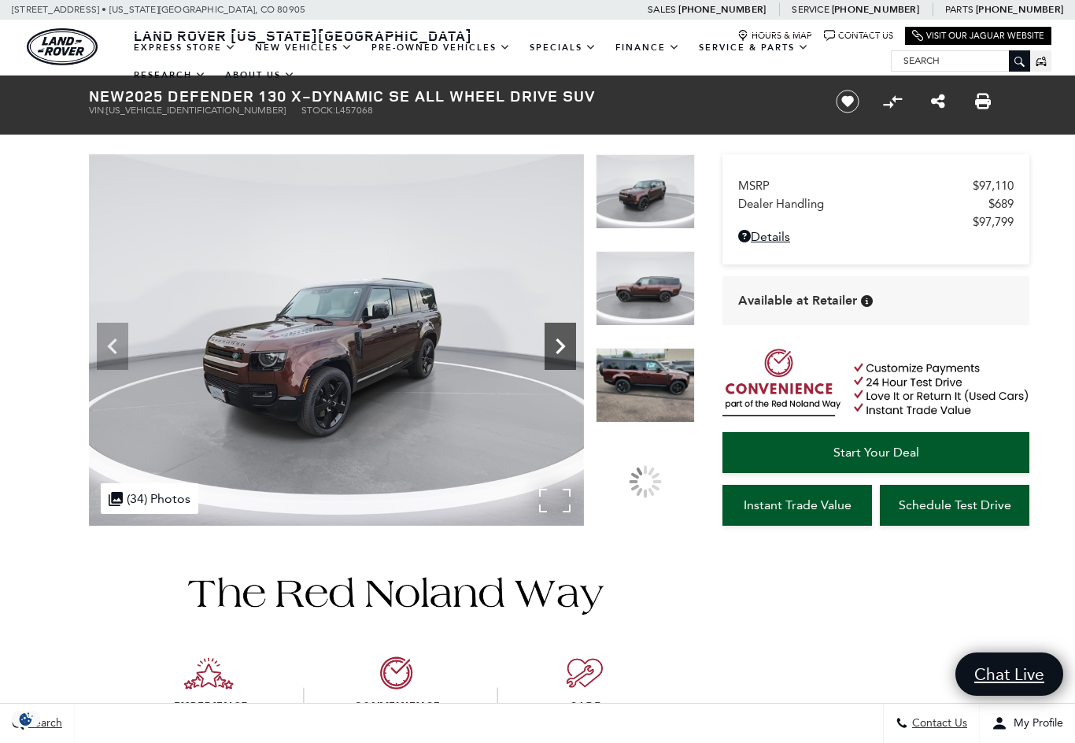
click at [561, 342] on icon "Next" at bounding box center [559, 346] width 9 height 16
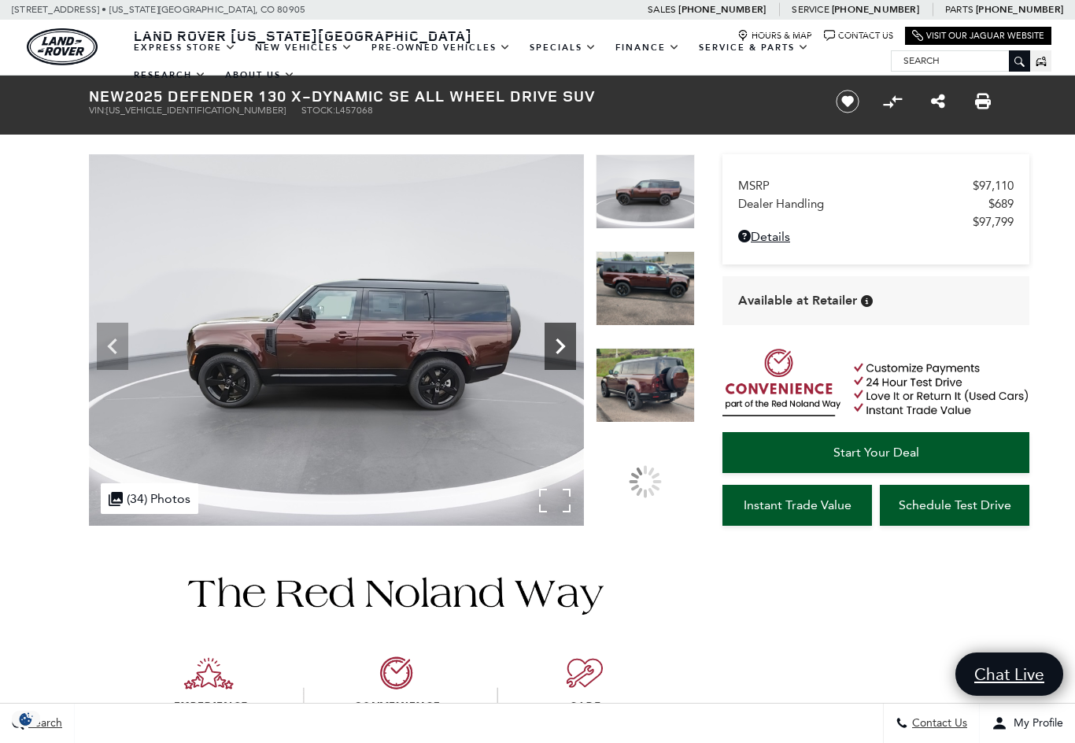
click at [561, 342] on icon "Next" at bounding box center [559, 346] width 9 height 16
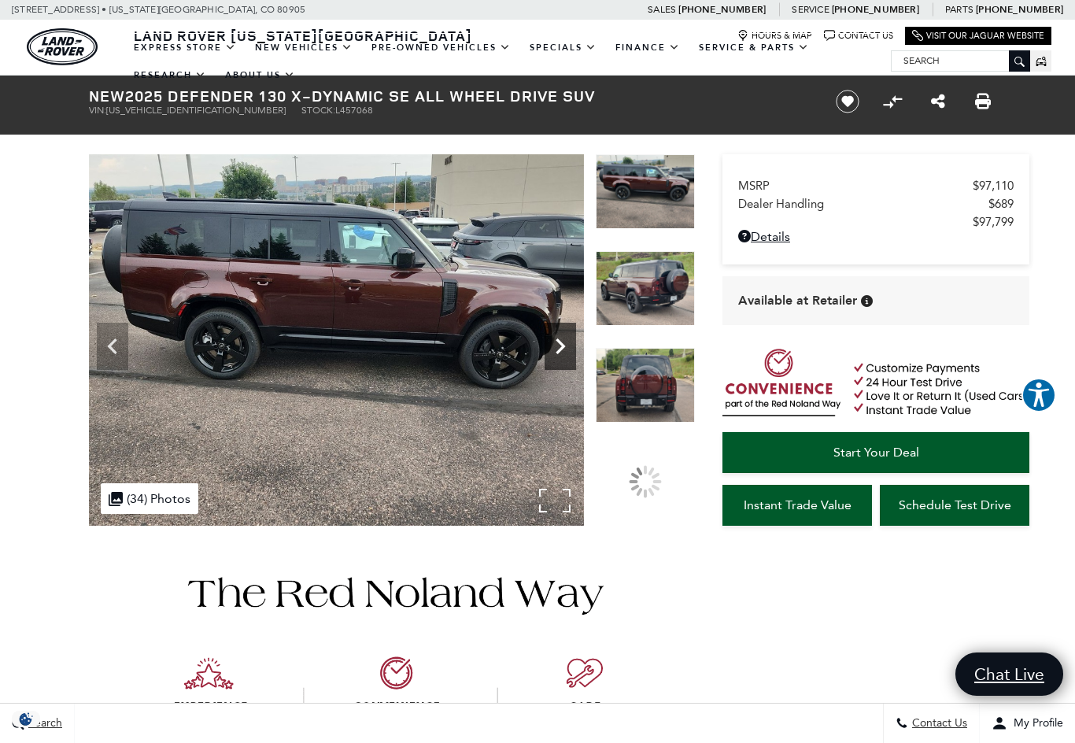
click at [561, 342] on icon "Next" at bounding box center [559, 346] width 9 height 16
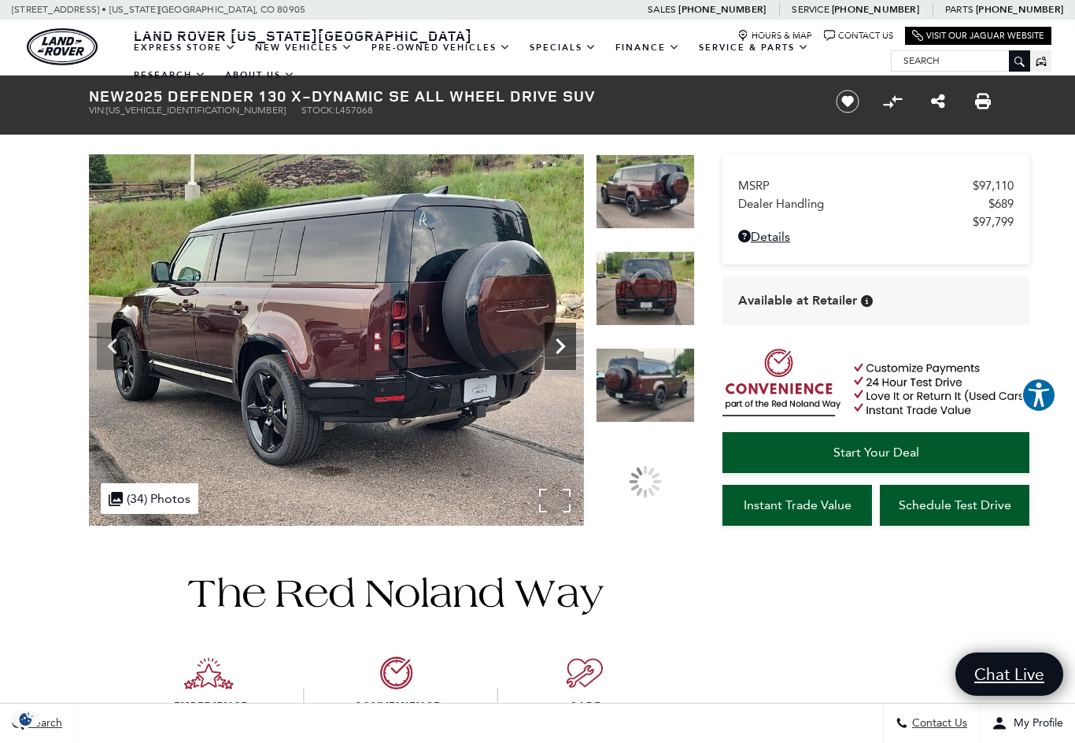
click at [561, 342] on icon "Next" at bounding box center [559, 346] width 9 height 16
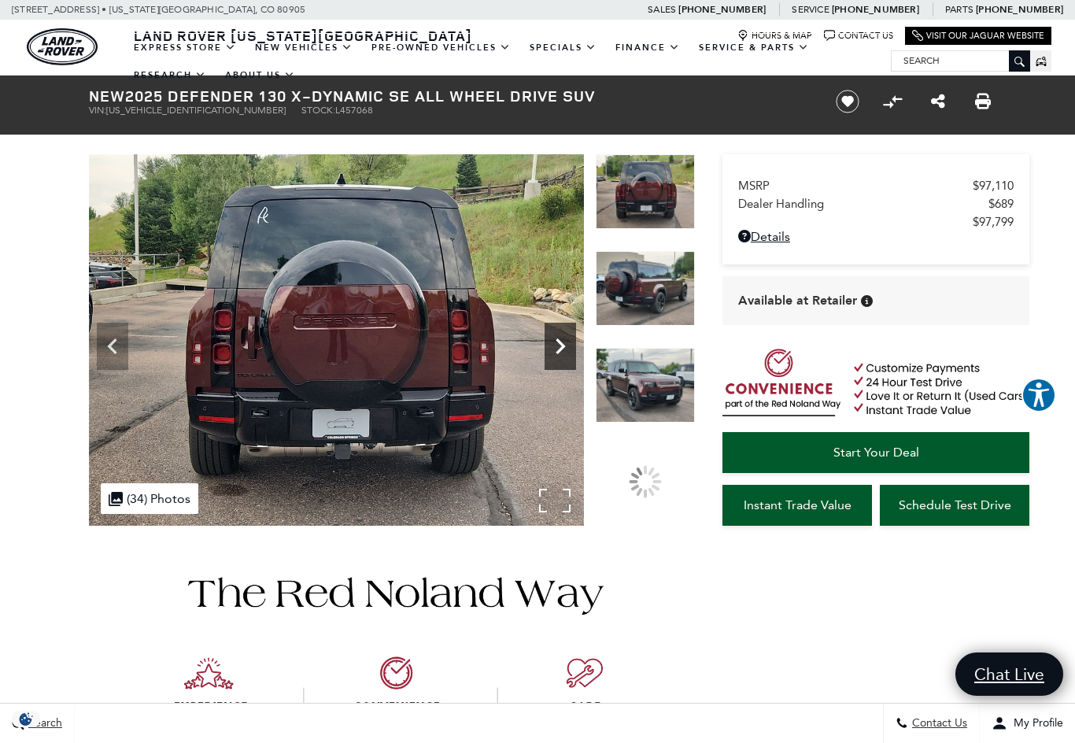
click at [561, 342] on icon "Next" at bounding box center [559, 346] width 9 height 16
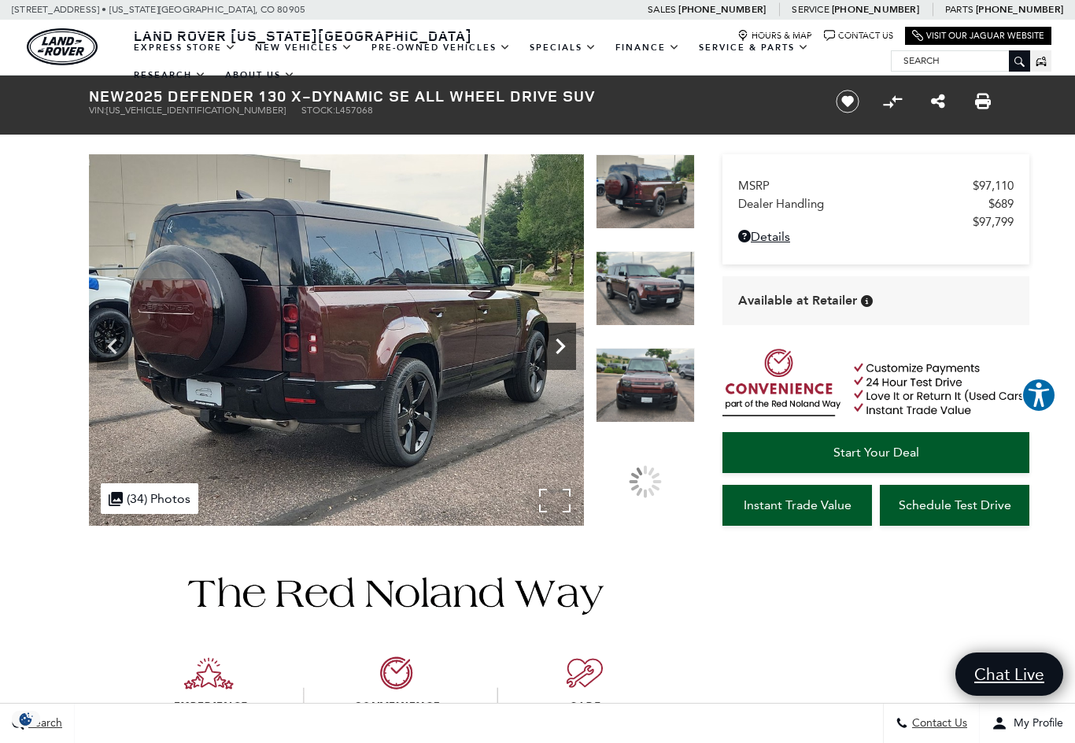
click at [561, 342] on icon "Next" at bounding box center [559, 346] width 9 height 16
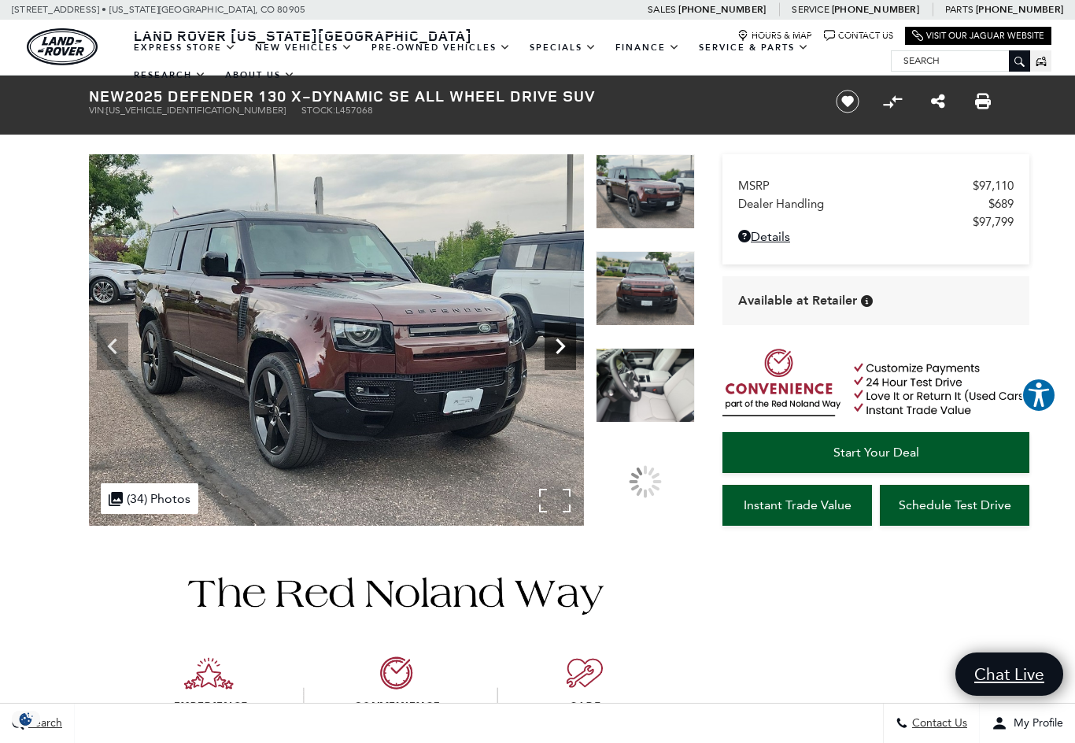
click at [561, 342] on icon "Next" at bounding box center [559, 346] width 9 height 16
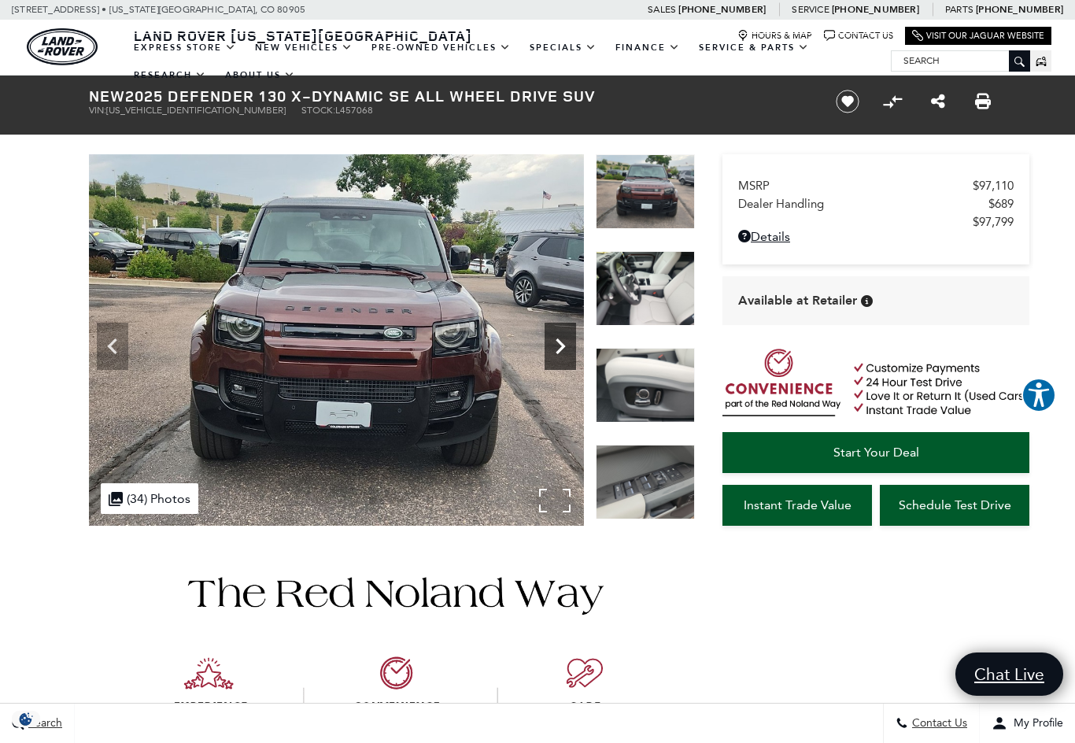
click at [561, 342] on icon "Next" at bounding box center [559, 346] width 9 height 16
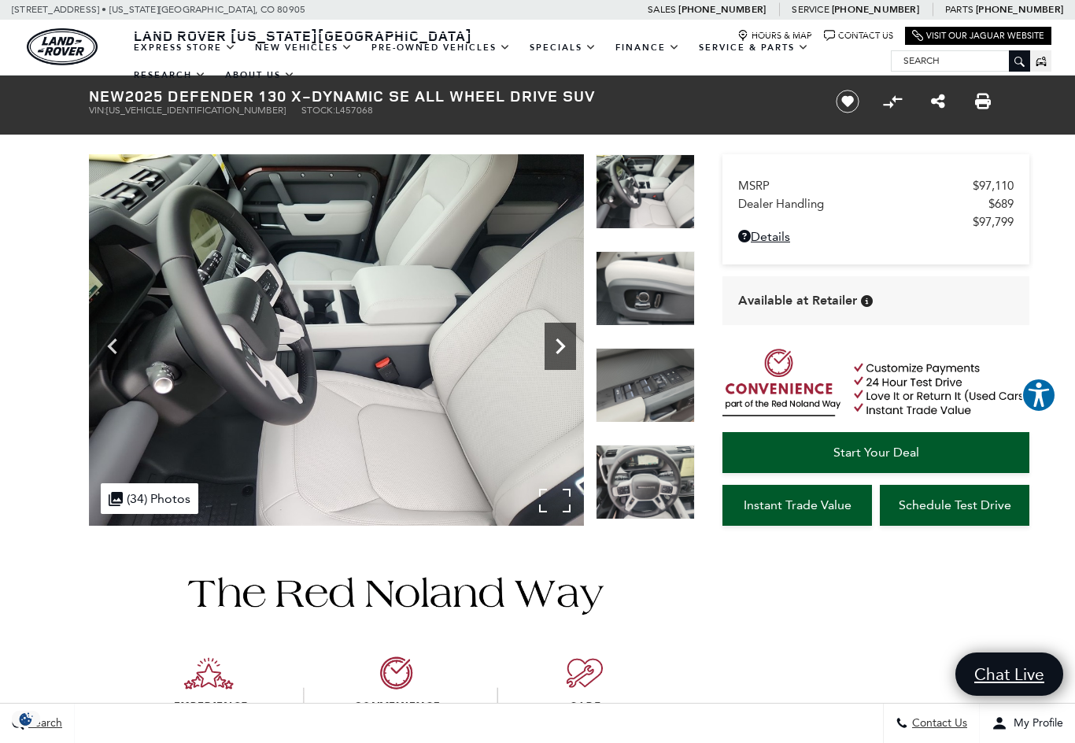
click at [561, 342] on icon "Next" at bounding box center [559, 346] width 9 height 16
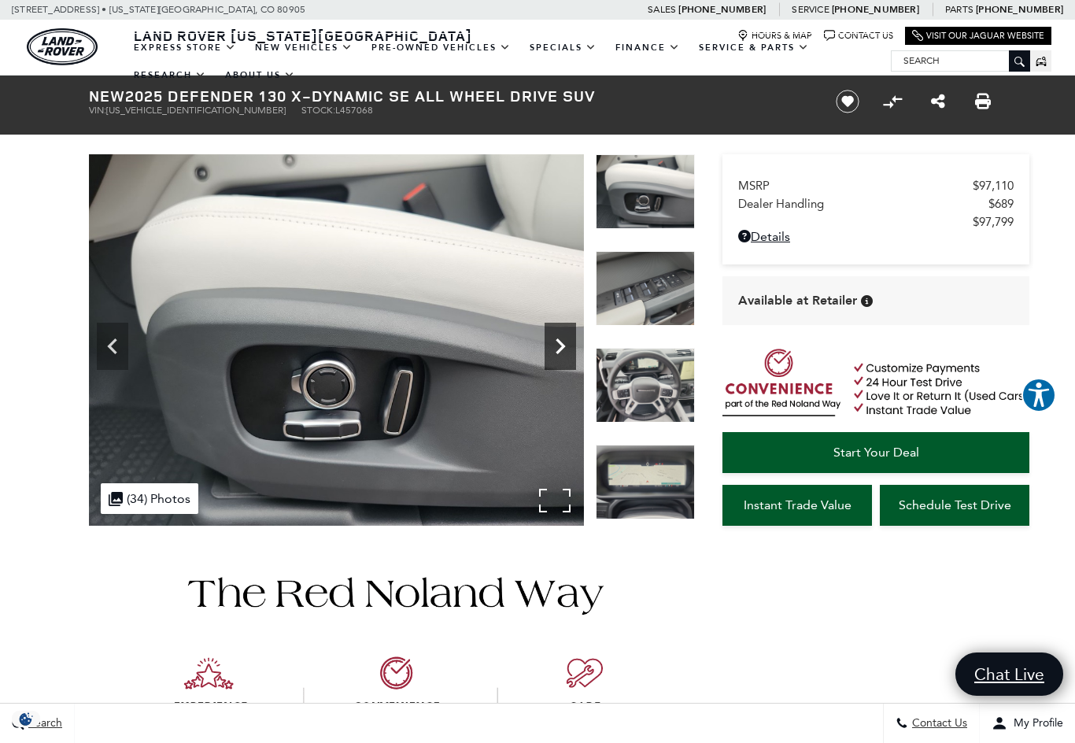
click at [561, 342] on icon "Next" at bounding box center [559, 346] width 9 height 16
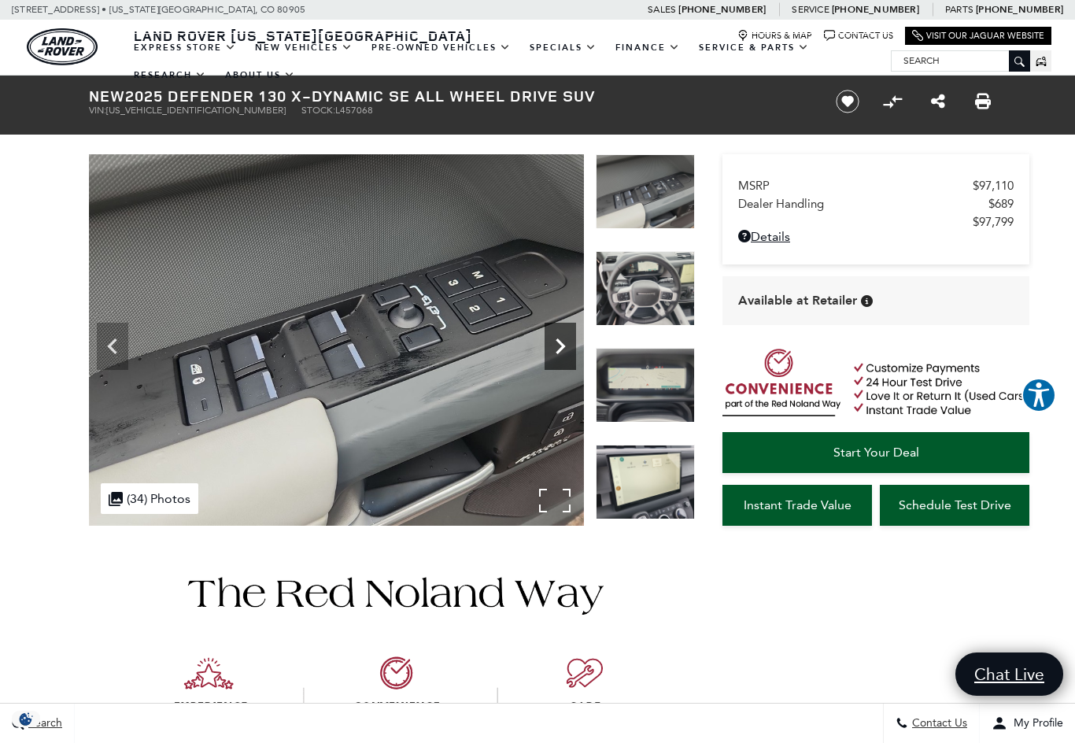
click at [561, 342] on icon "Next" at bounding box center [559, 346] width 9 height 16
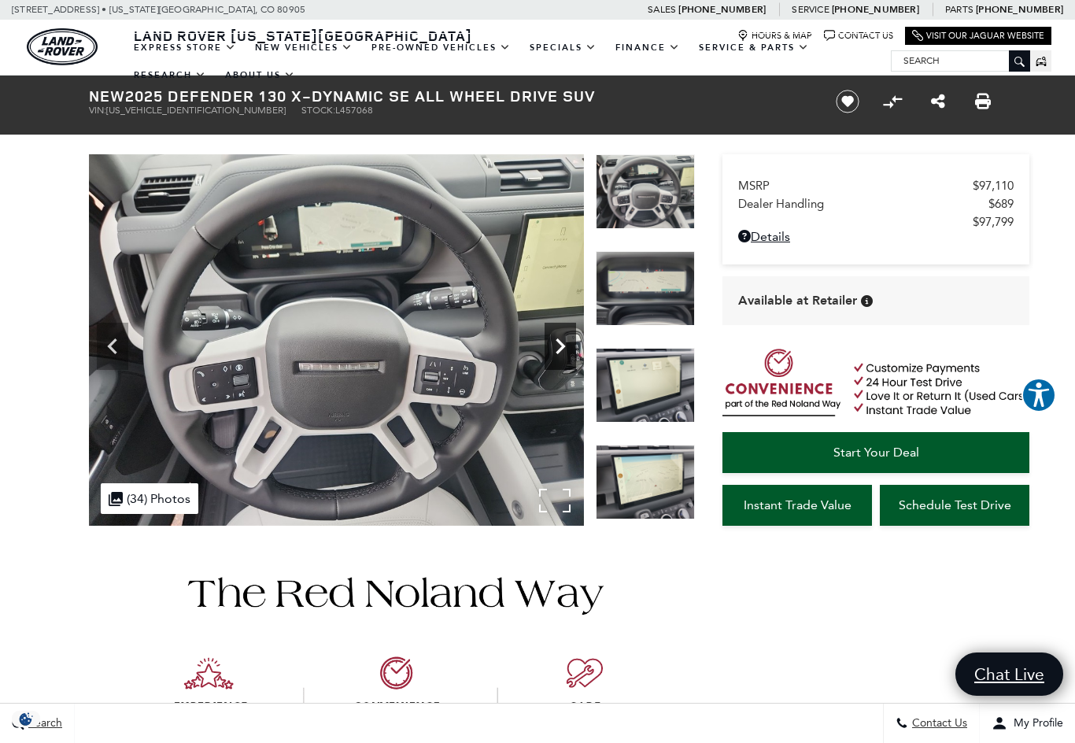
click at [561, 342] on icon "Next" at bounding box center [559, 346] width 9 height 16
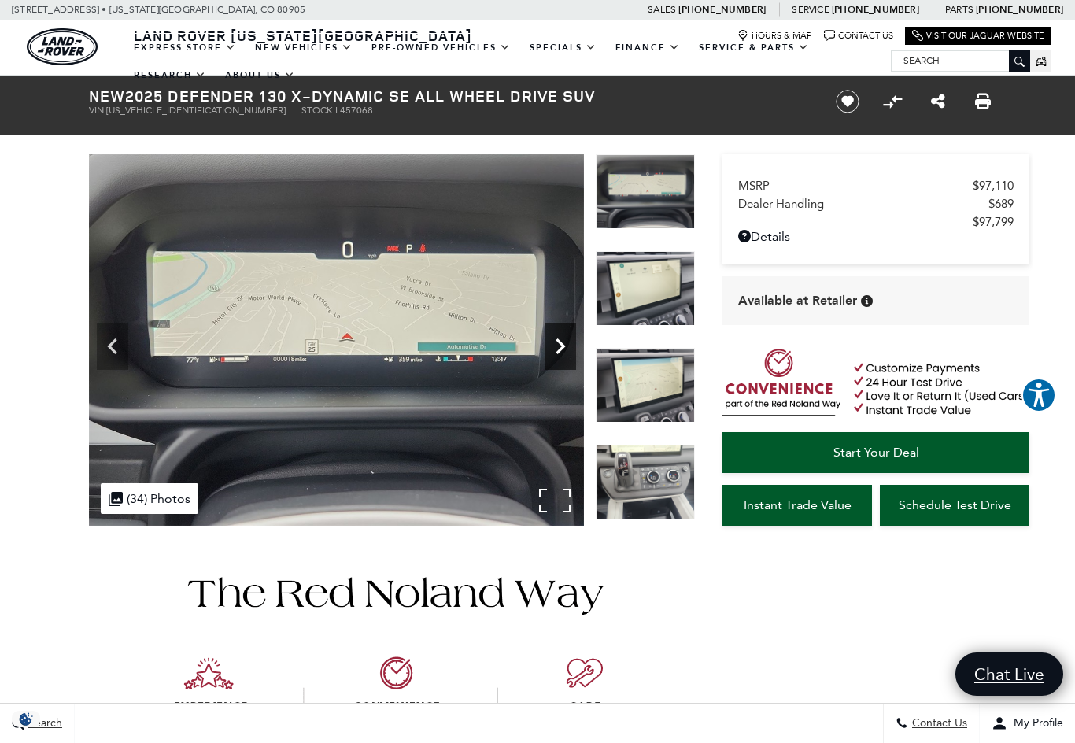
click at [561, 342] on icon "Next" at bounding box center [559, 346] width 9 height 16
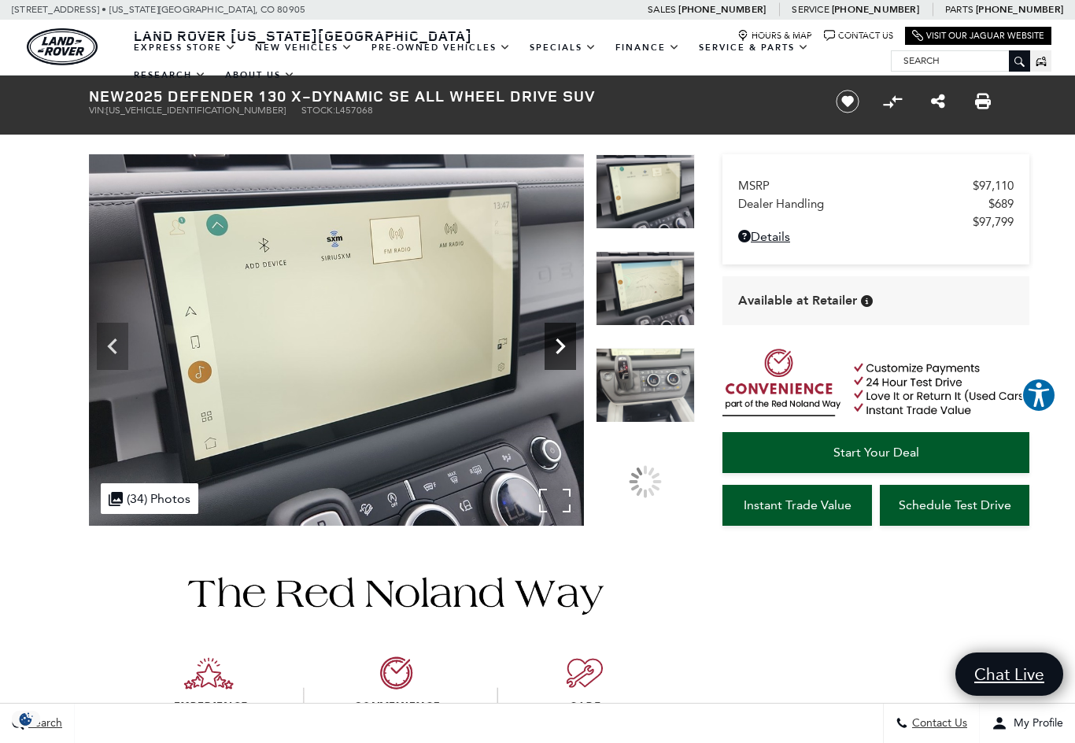
click at [561, 342] on icon "Next" at bounding box center [559, 346] width 9 height 16
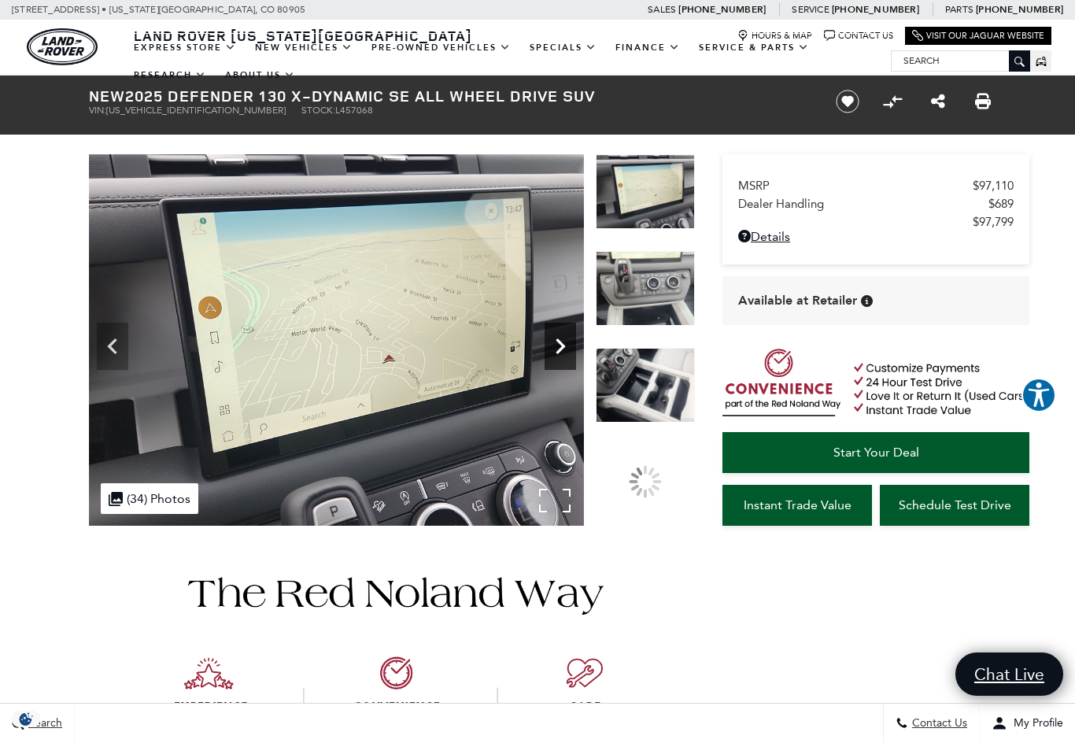
click at [561, 342] on icon "Next" at bounding box center [559, 346] width 9 height 16
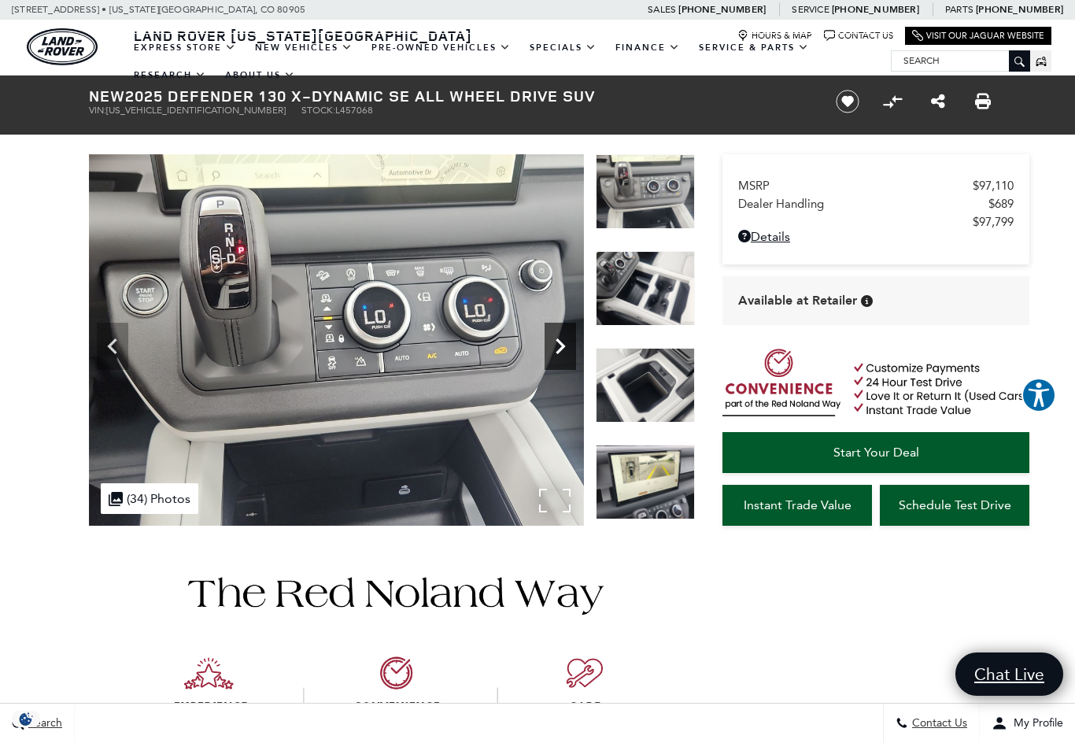
click at [561, 342] on icon "Next" at bounding box center [559, 346] width 9 height 16
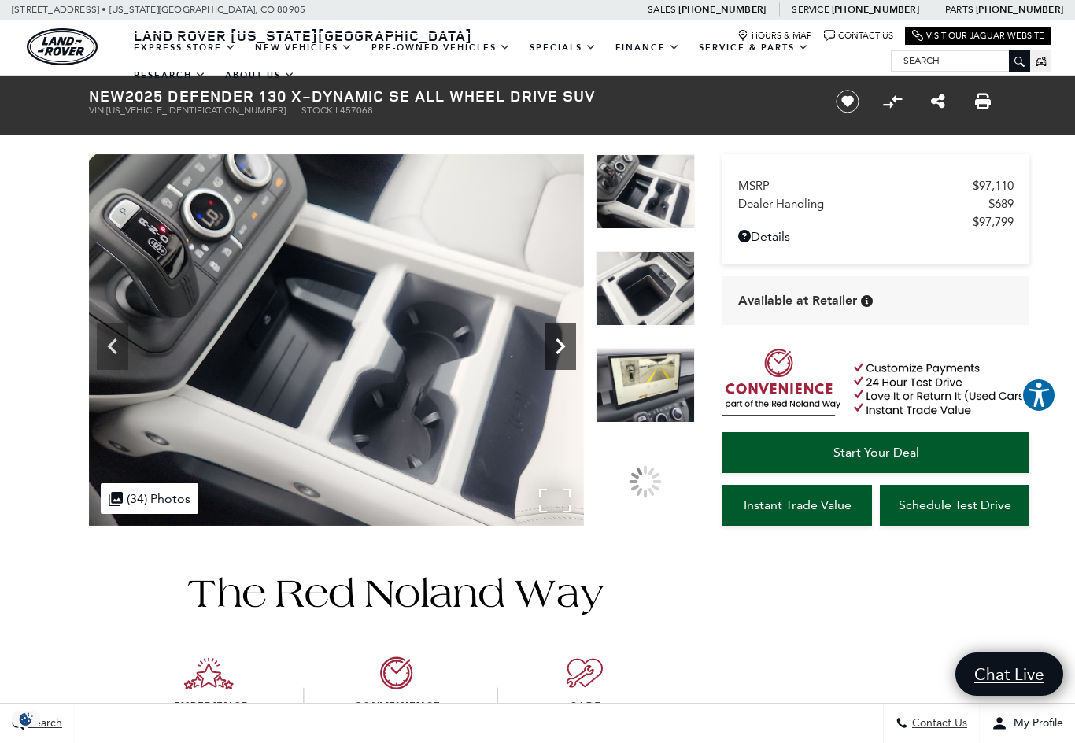
click at [561, 342] on icon "Next" at bounding box center [559, 346] width 9 height 16
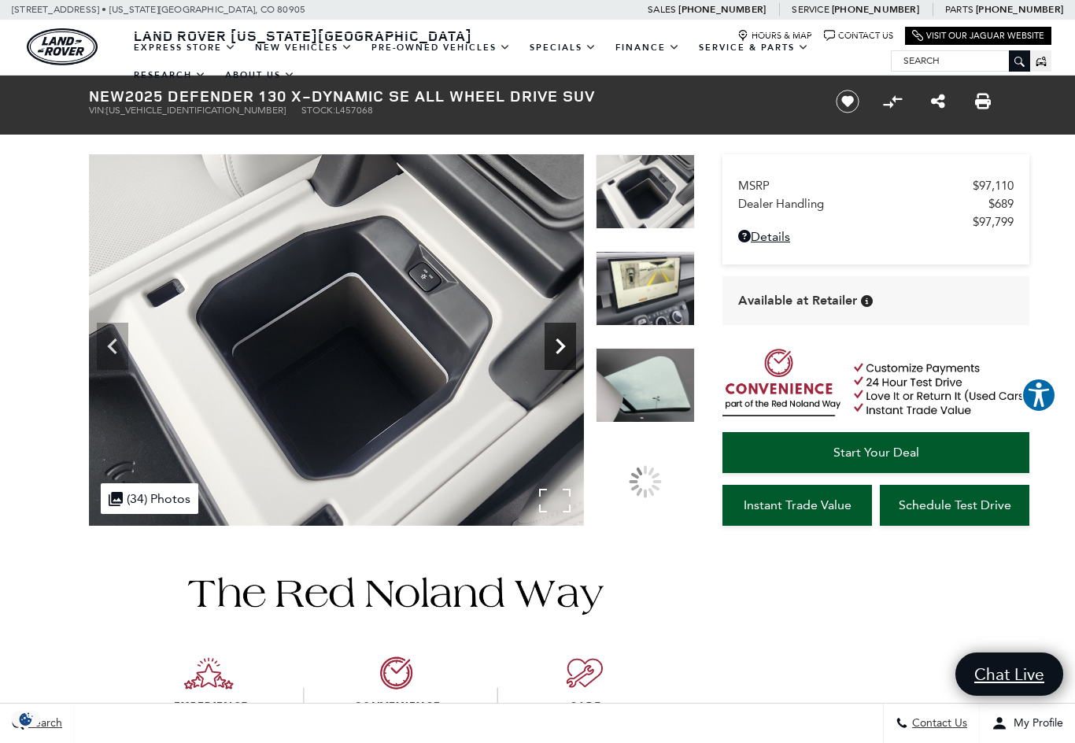
click at [561, 342] on icon "Next" at bounding box center [559, 346] width 9 height 16
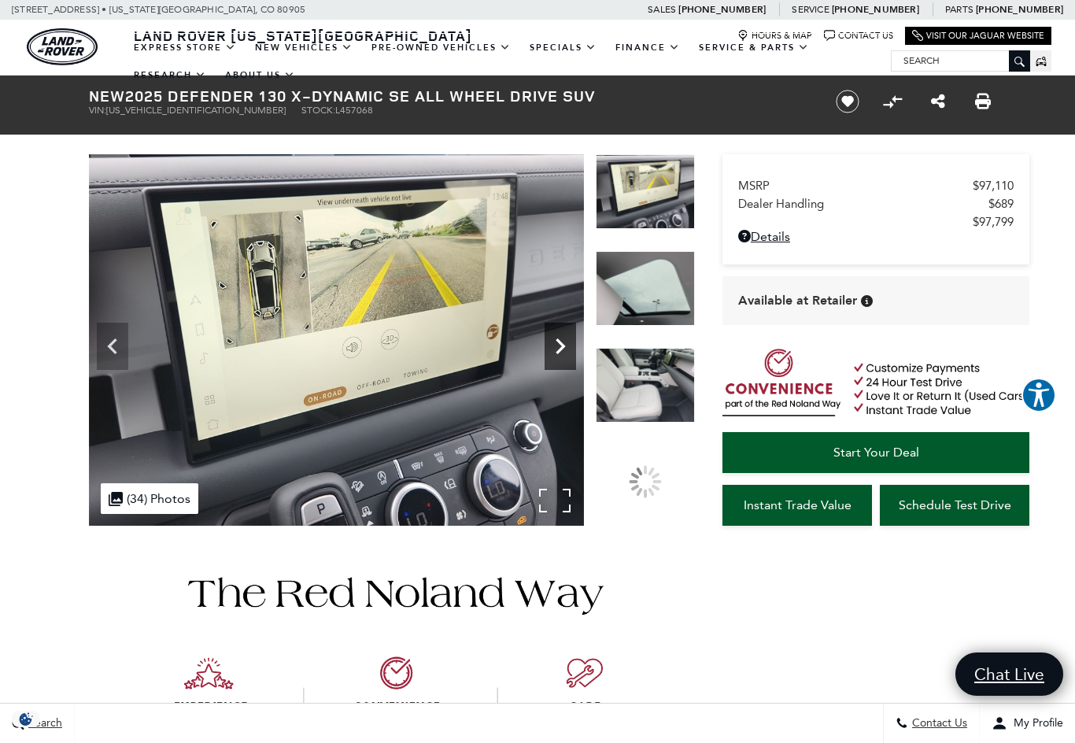
click at [561, 342] on icon "Next" at bounding box center [559, 346] width 9 height 16
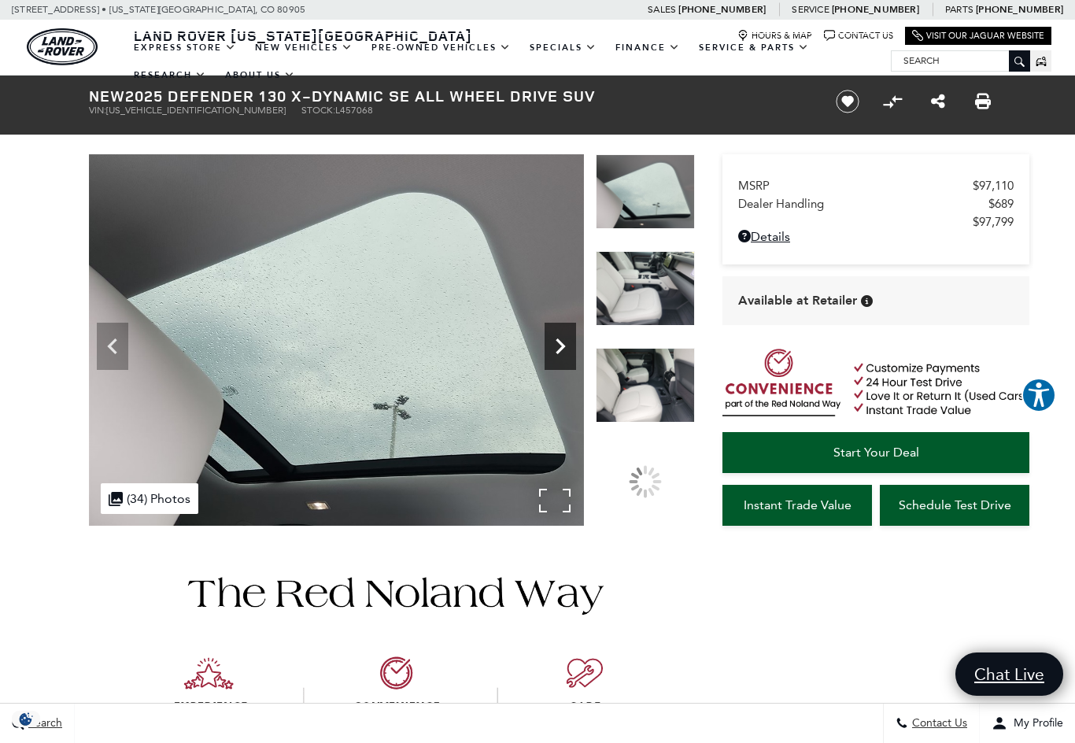
click at [561, 342] on icon "Next" at bounding box center [559, 346] width 9 height 16
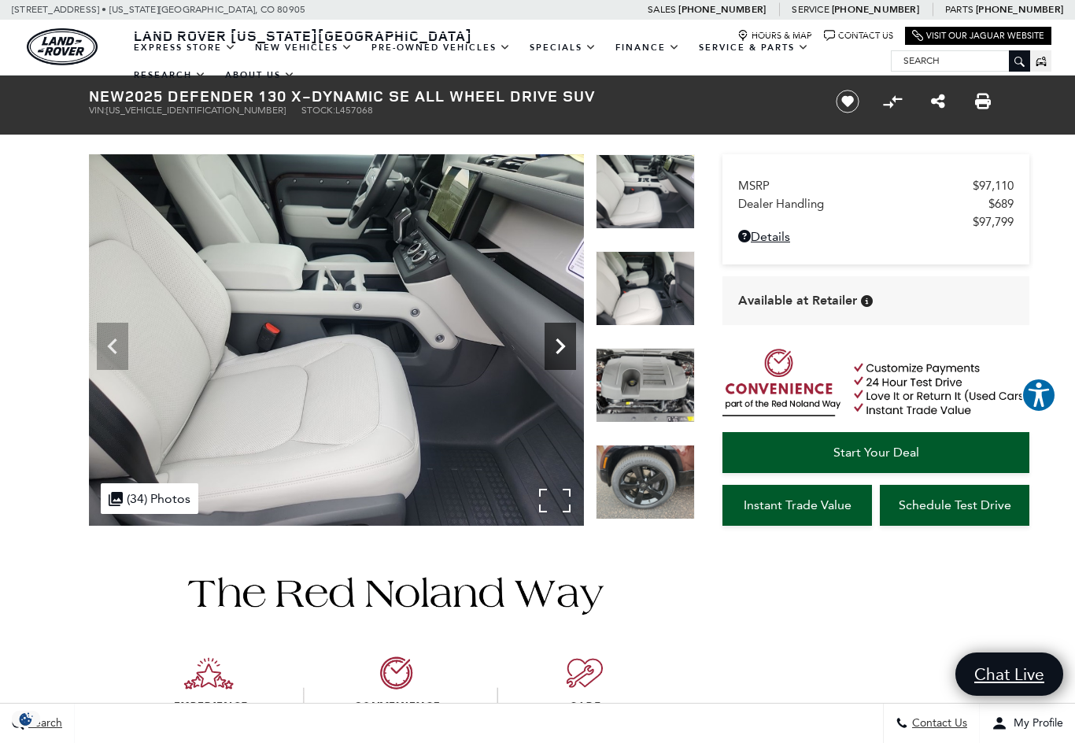
click at [561, 342] on icon "Next" at bounding box center [559, 346] width 9 height 16
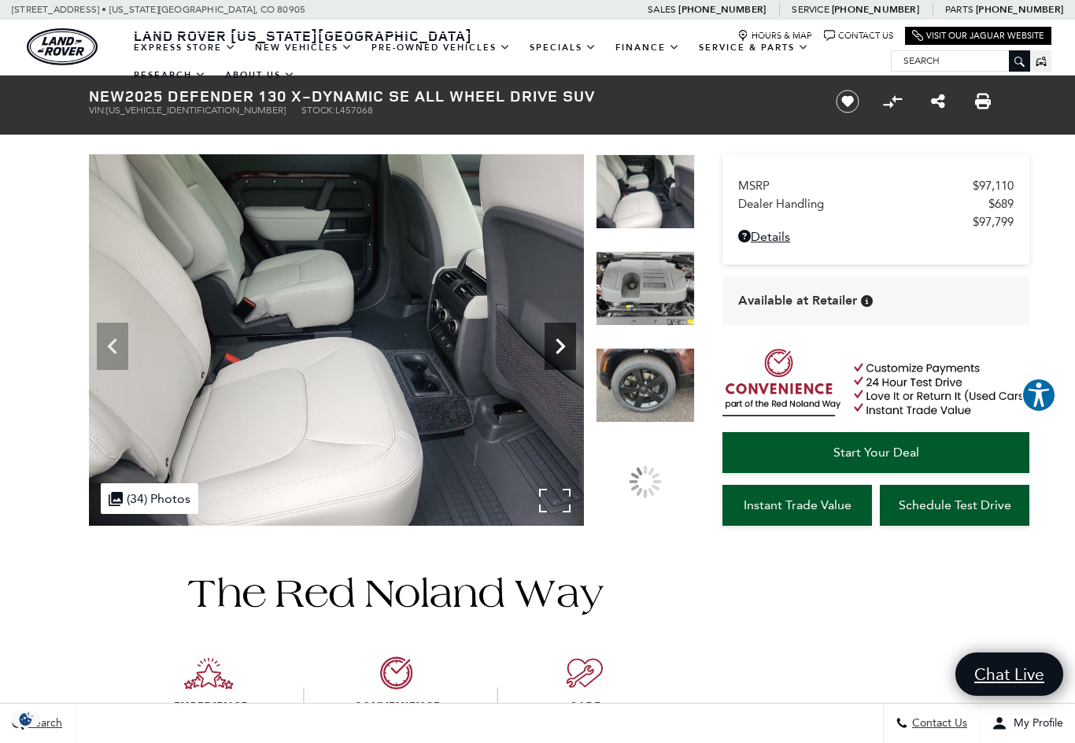
click at [561, 342] on icon "Next" at bounding box center [559, 346] width 9 height 16
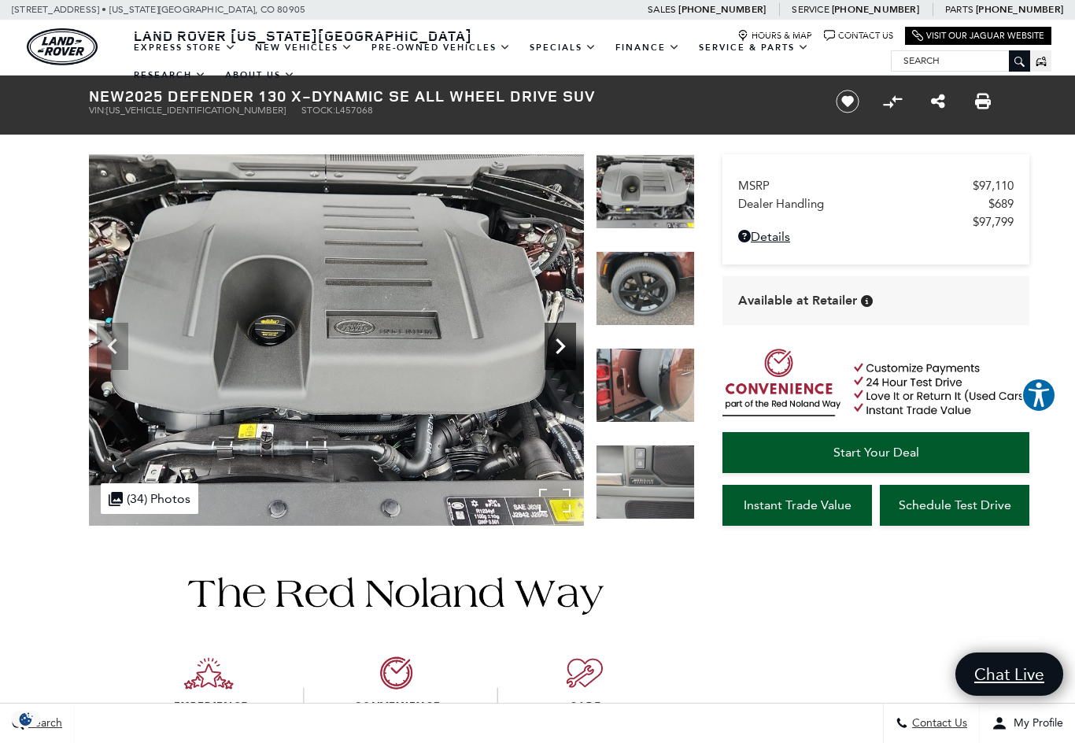
click at [561, 342] on icon "Next" at bounding box center [559, 346] width 9 height 16
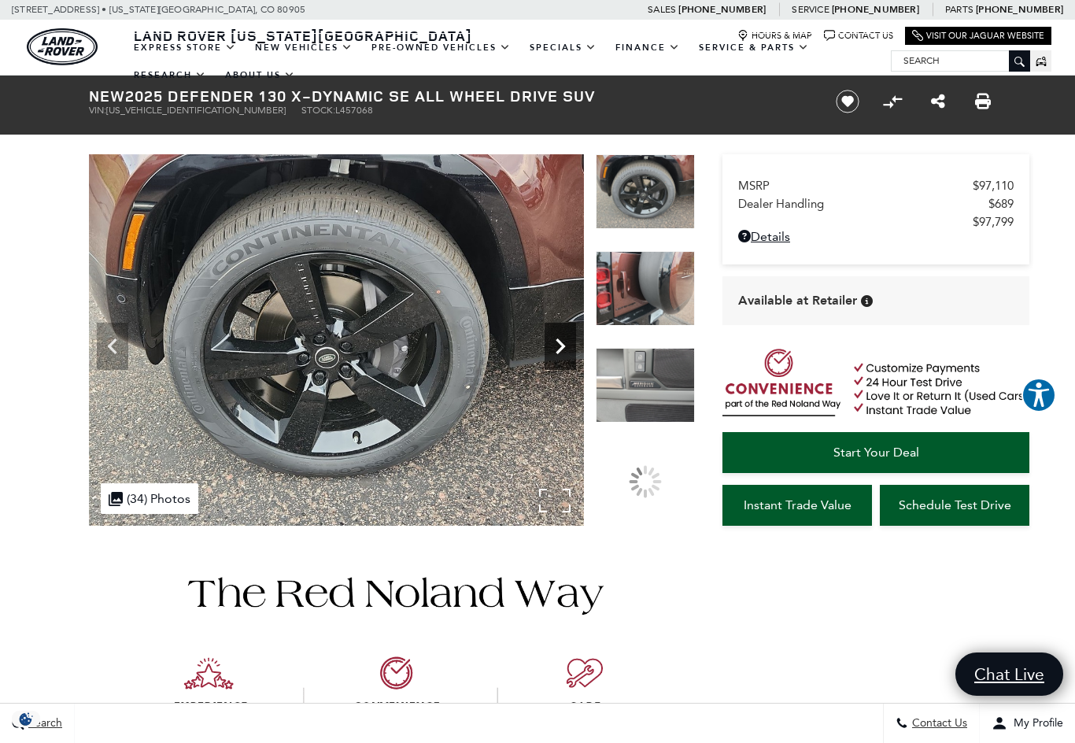
click at [561, 342] on icon "Next" at bounding box center [559, 346] width 9 height 16
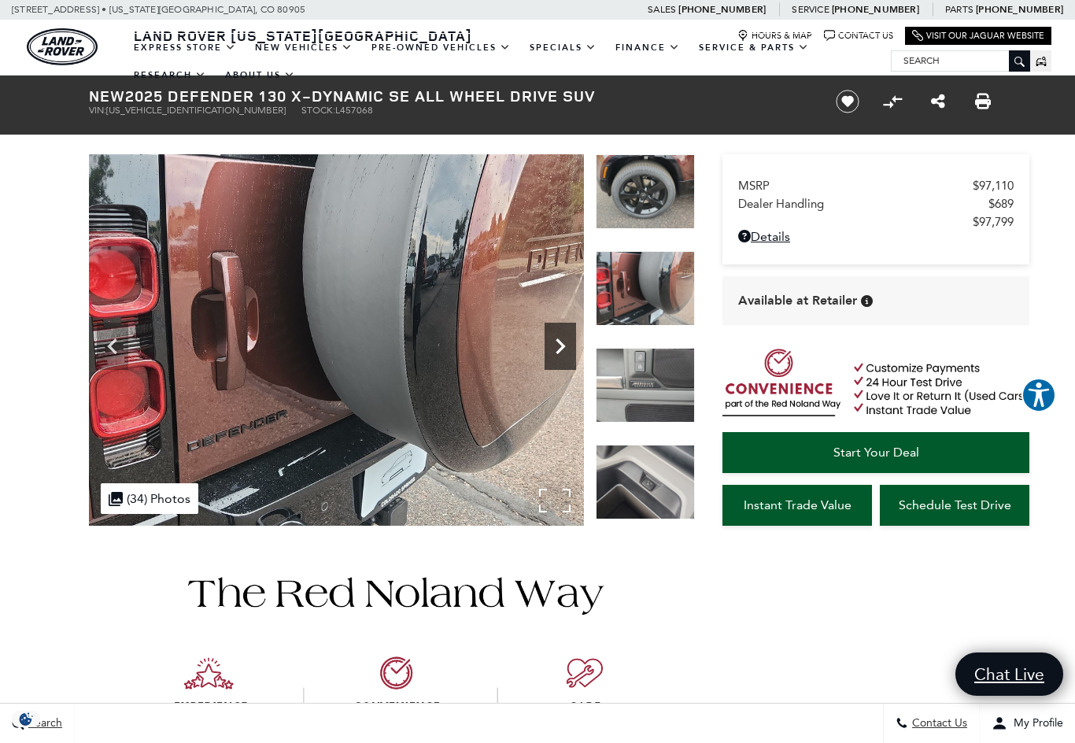
click at [561, 342] on icon "Next" at bounding box center [559, 346] width 9 height 16
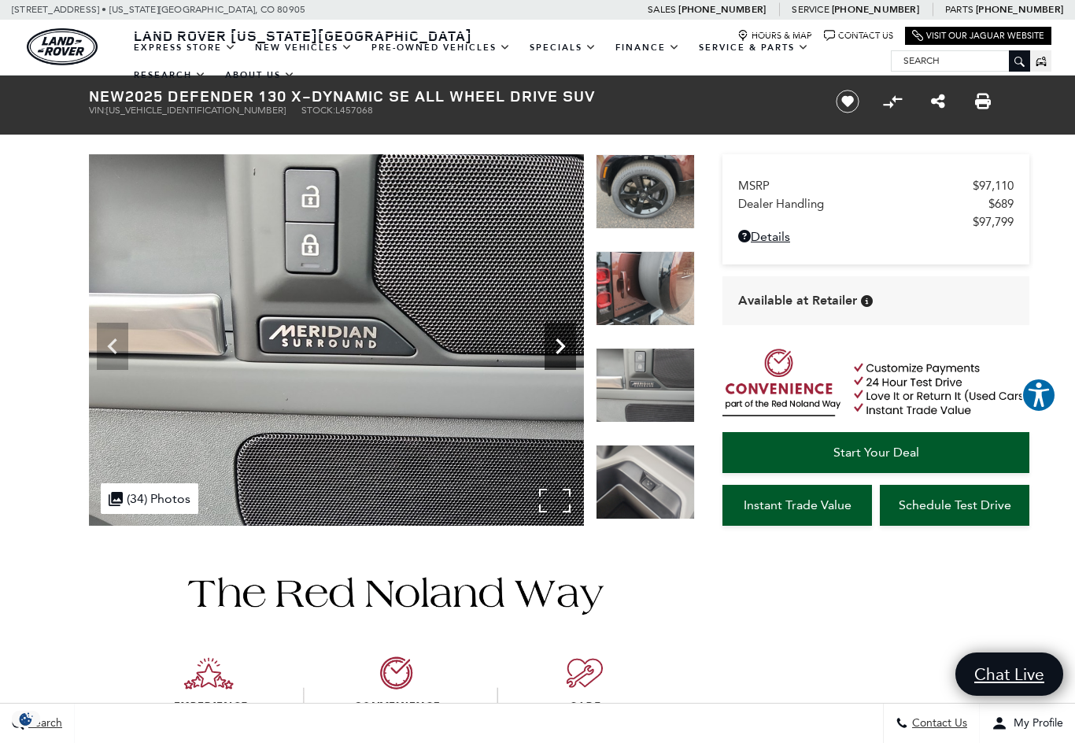
click at [561, 342] on icon "Next" at bounding box center [559, 346] width 9 height 16
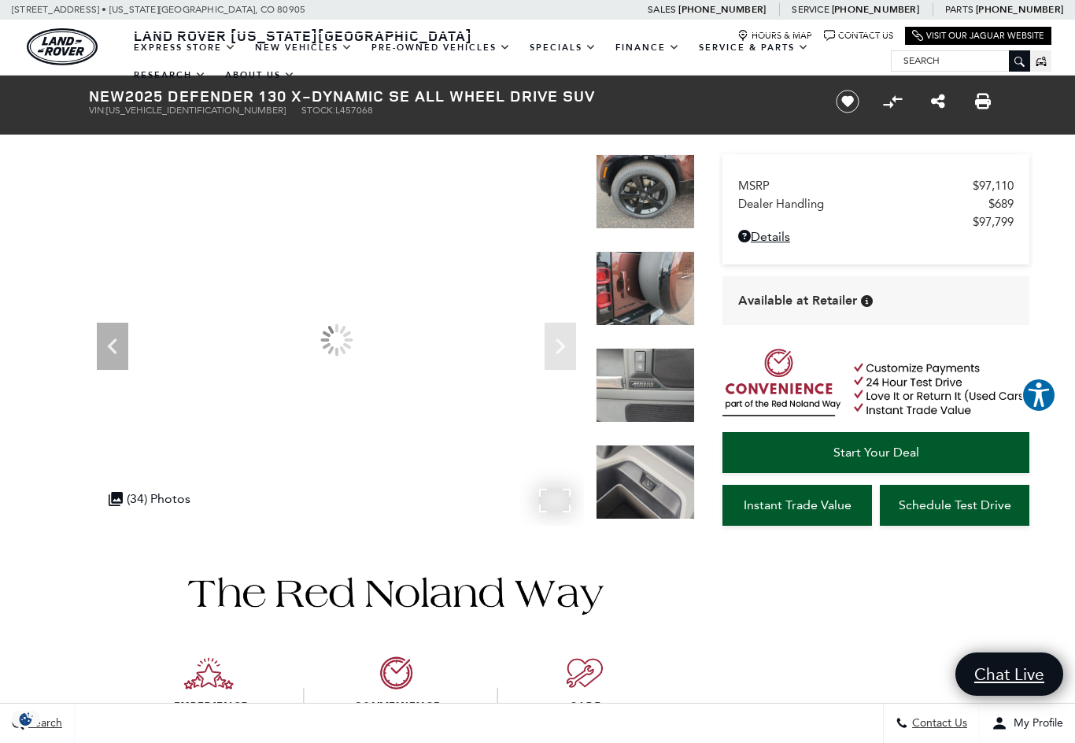
click at [561, 163] on img at bounding box center [336, 163] width 495 height 0
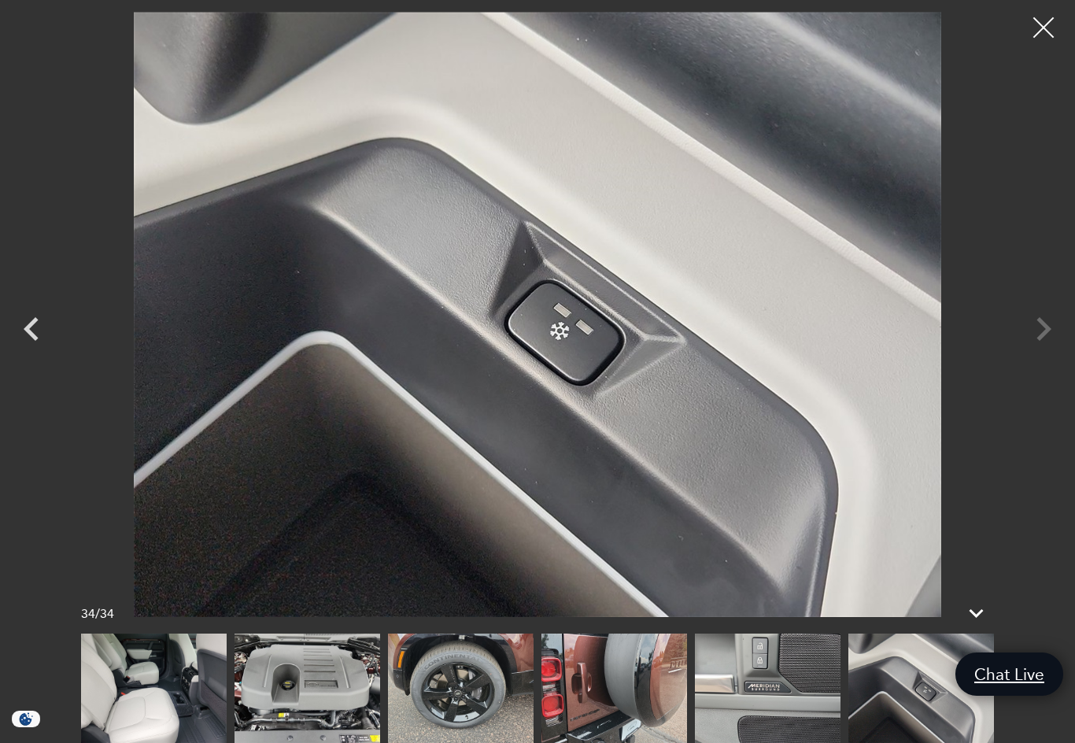
click at [1036, 27] on div at bounding box center [1044, 28] width 42 height 42
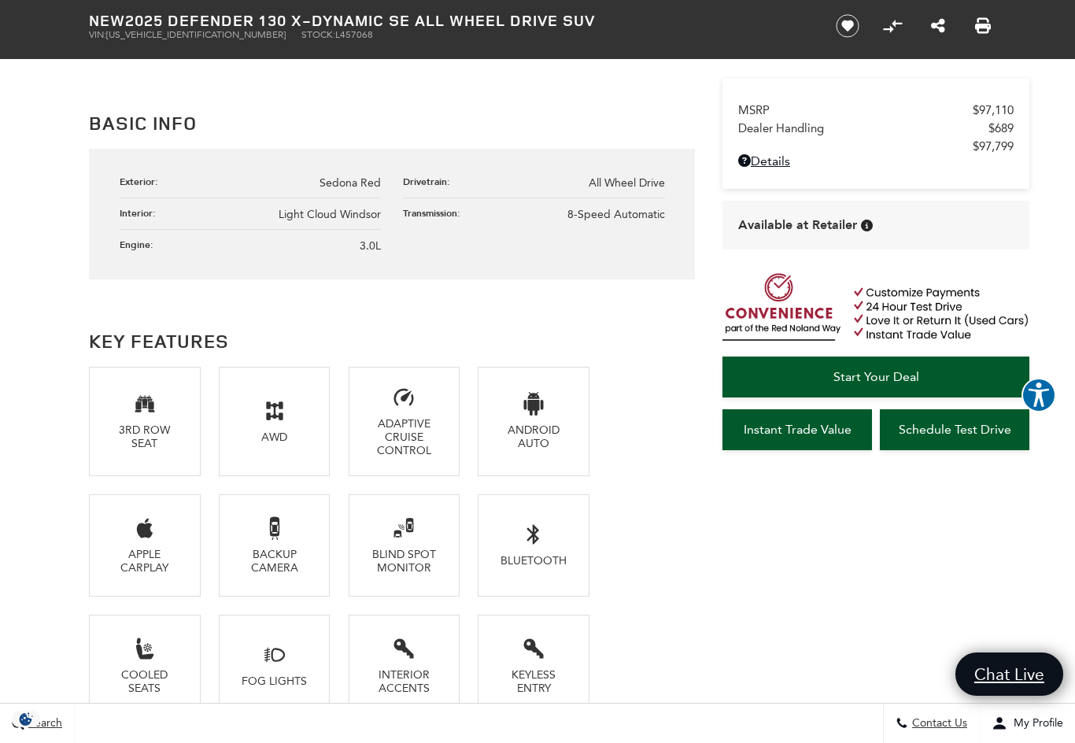
scroll to position [834, 0]
